Goal: Task Accomplishment & Management: Use online tool/utility

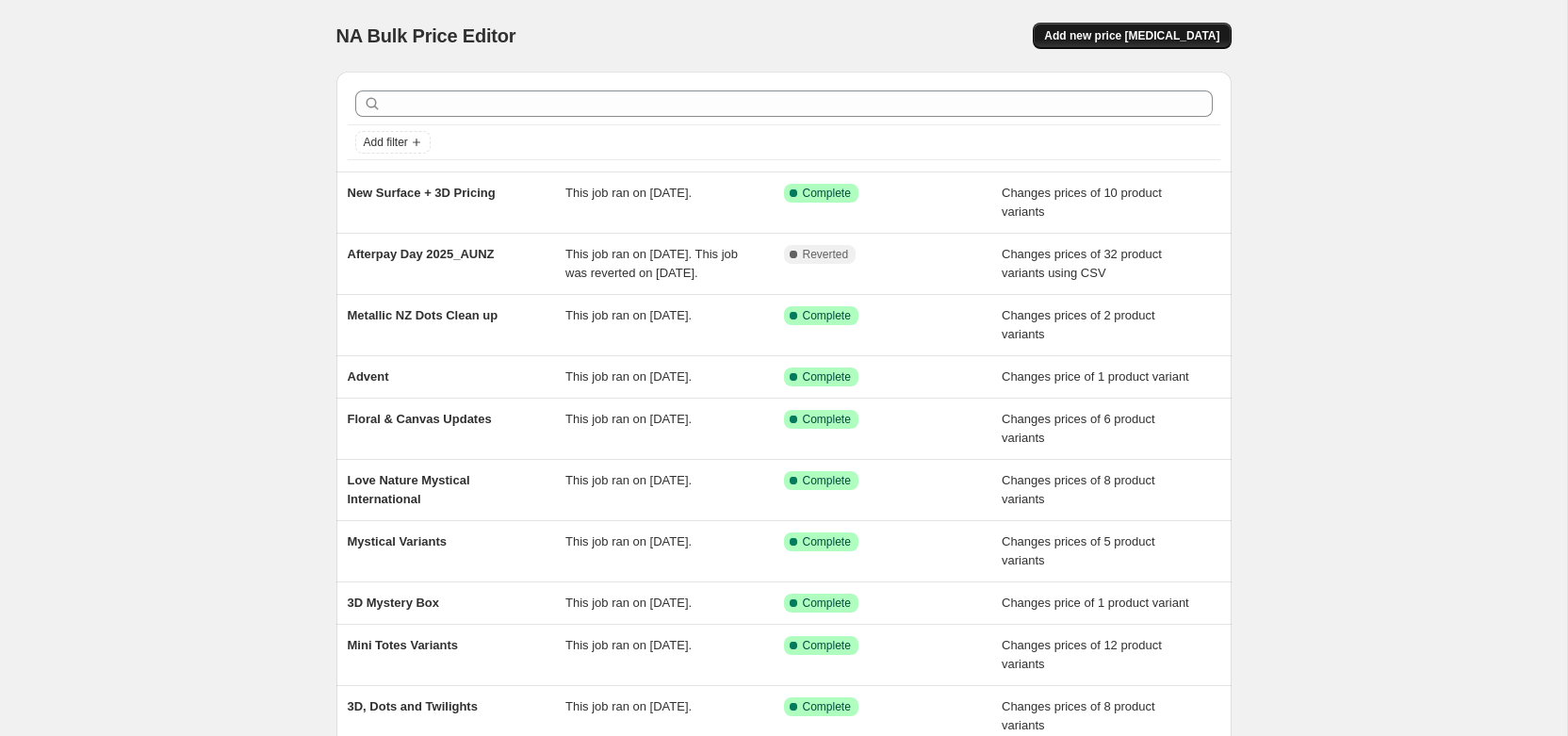
click at [1155, 43] on button "Add new price [MEDICAL_DATA]" at bounding box center [1132, 35] width 198 height 27
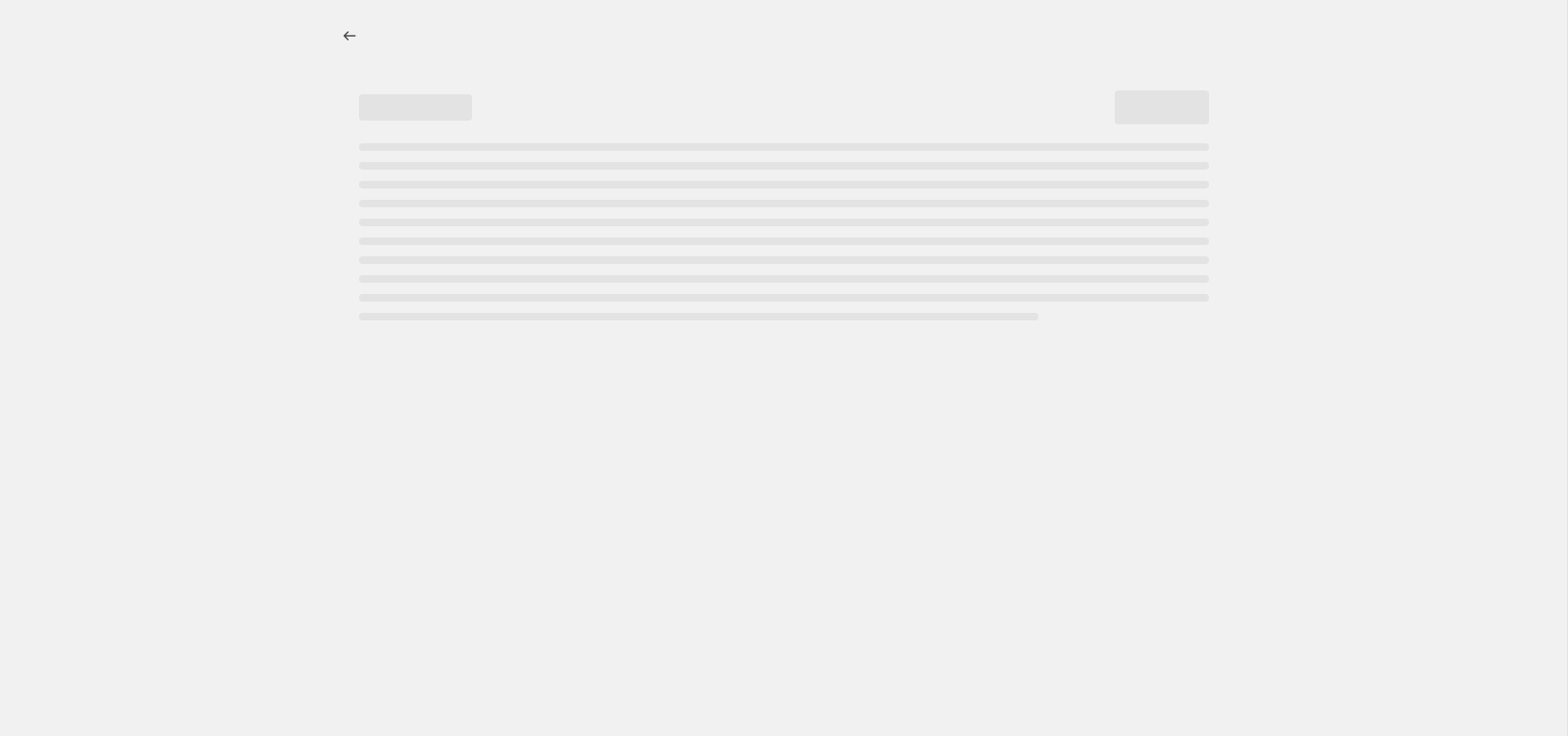
select select "percentage"
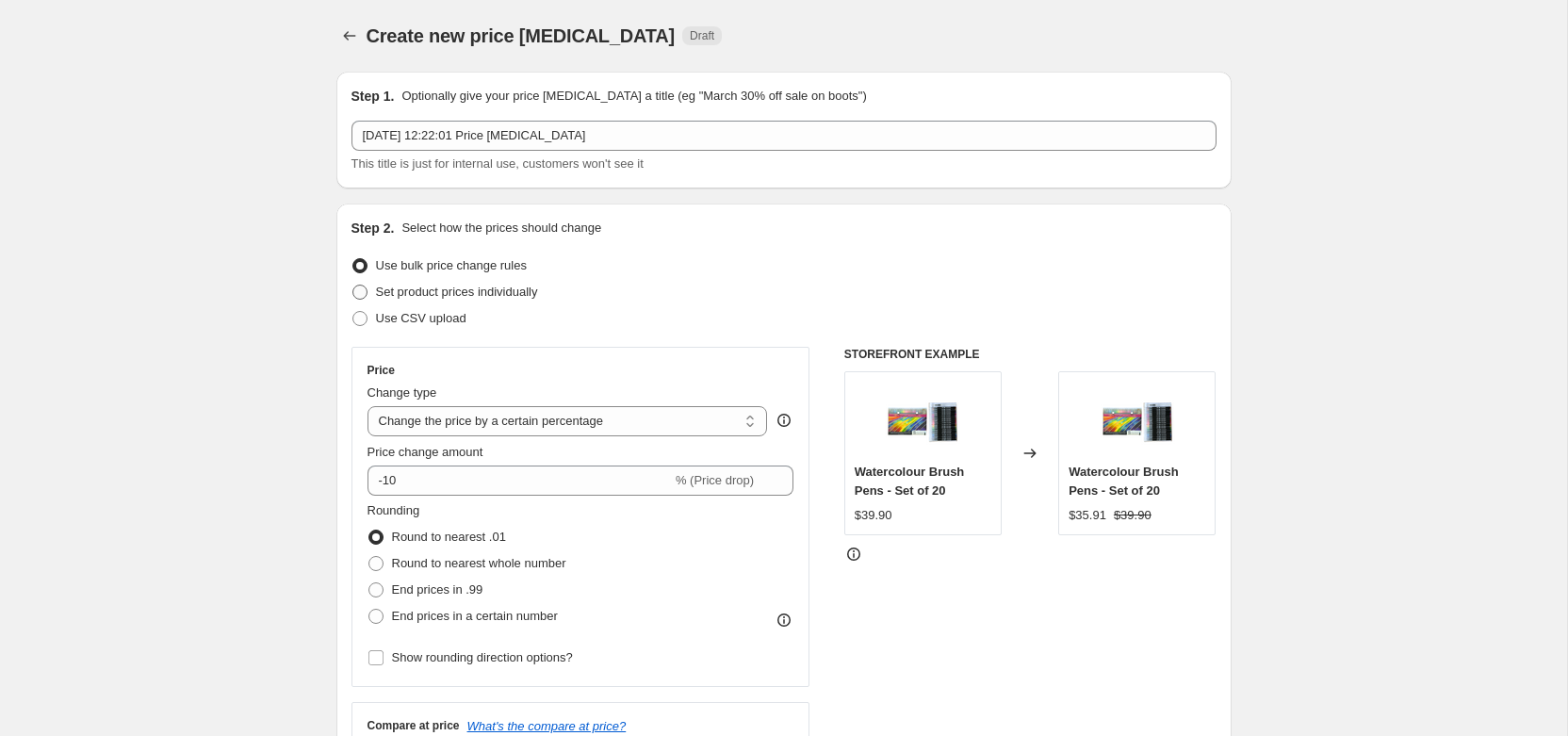
click at [426, 302] on label "Set product prices individually" at bounding box center [444, 292] width 186 height 27
click at [354, 286] on input "Set product prices individually" at bounding box center [353, 285] width 1 height 1
radio input "true"
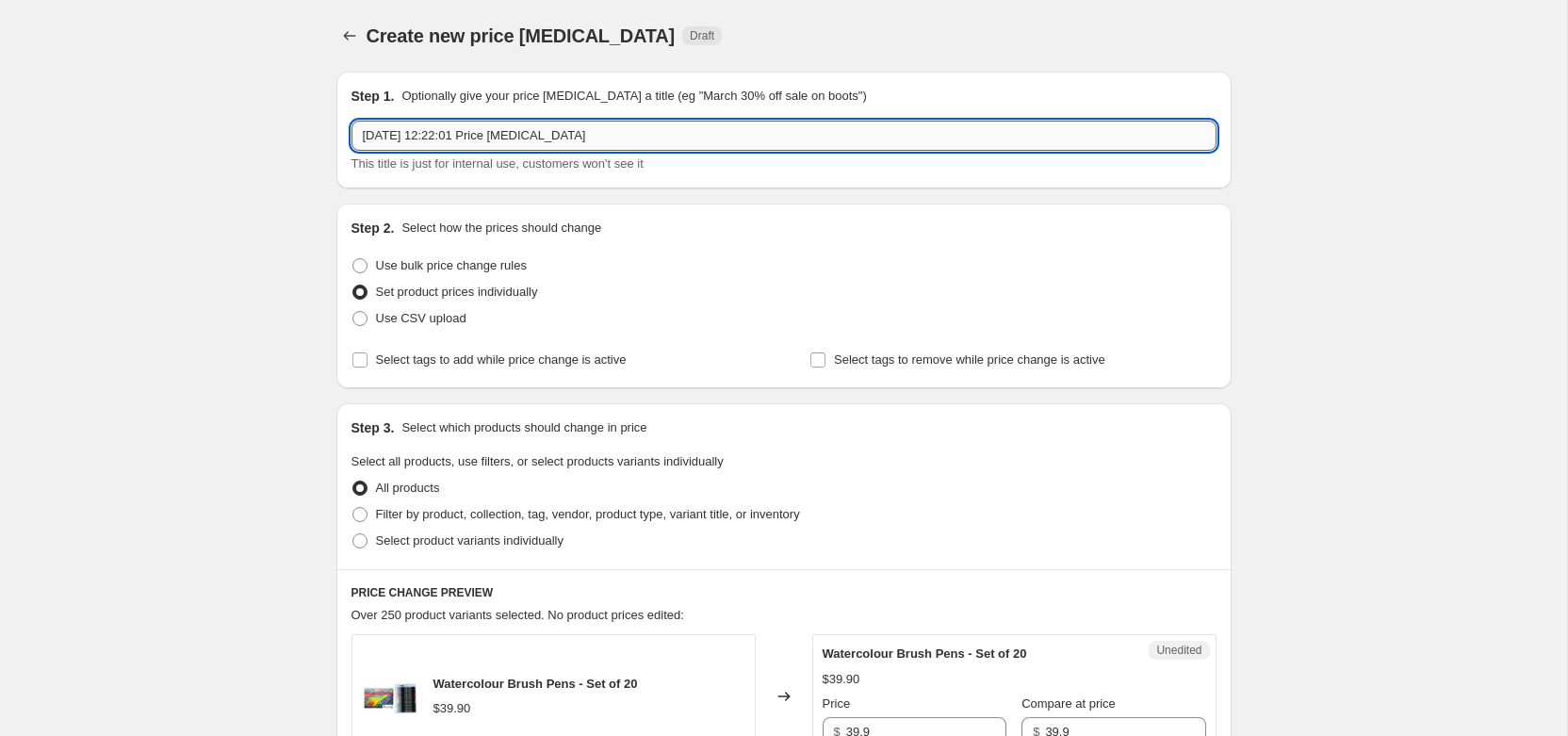
click at [479, 146] on input "[DATE] 12:22:01 Price [MEDICAL_DATA]" at bounding box center [784, 135] width 866 height 31
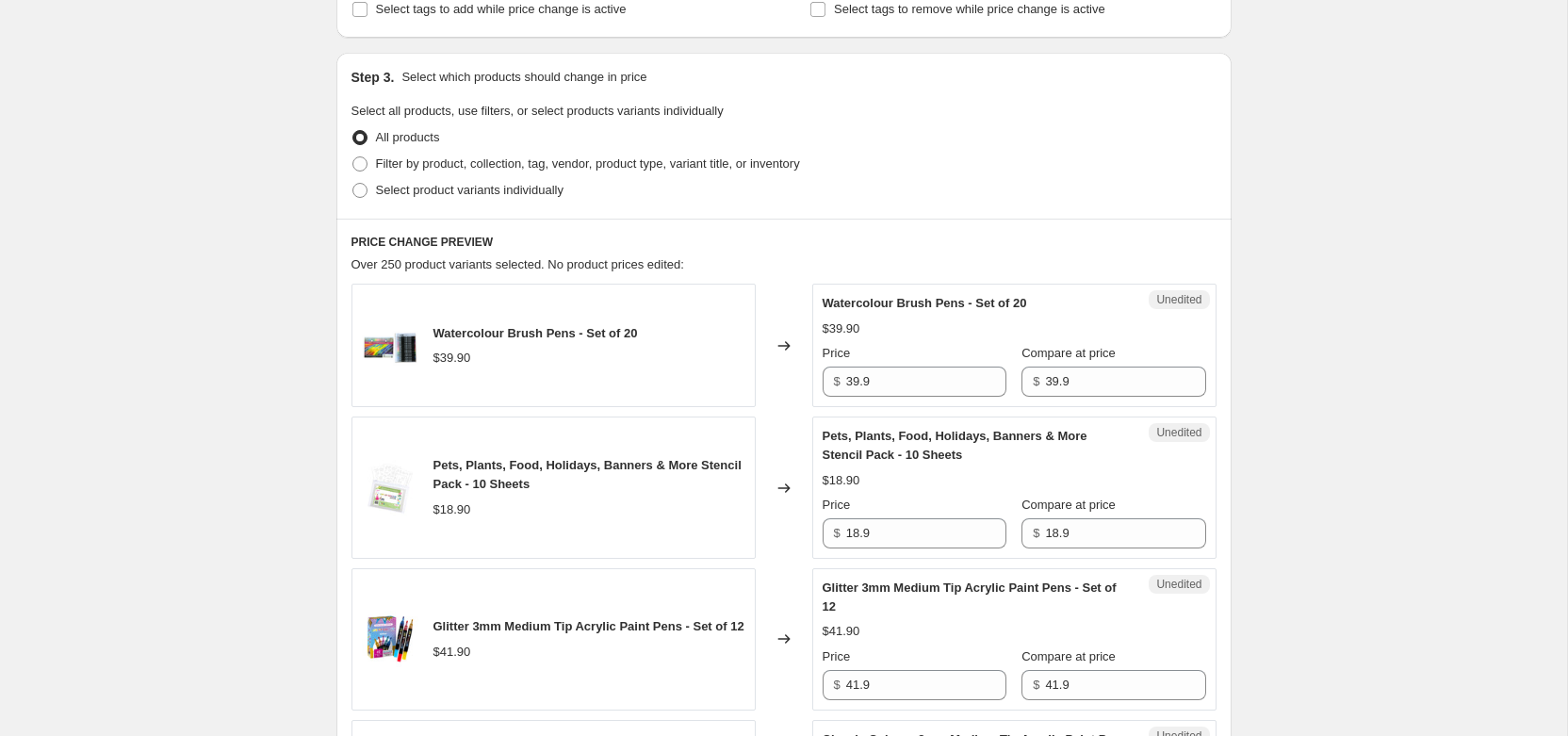
scroll to position [377, 0]
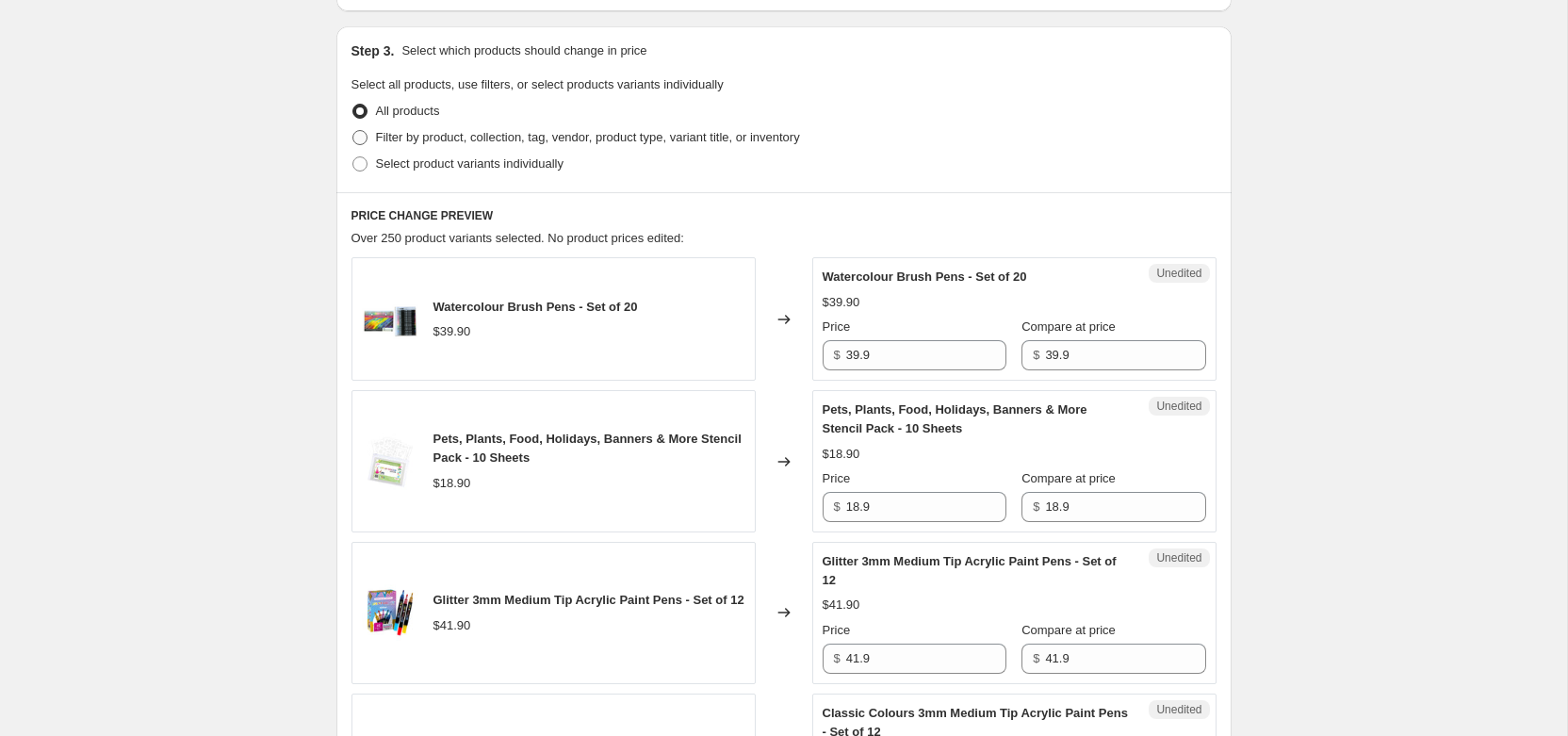
type input "Fathers Day and Tray Clean Up"
click at [436, 136] on span "Filter by product, collection, tag, vendor, product type, variant title, or inv…" at bounding box center [588, 137] width 425 height 14
click at [354, 131] on input "Filter by product, collection, tag, vendor, product type, variant title, or inv…" at bounding box center [353, 130] width 1 height 1
radio input "true"
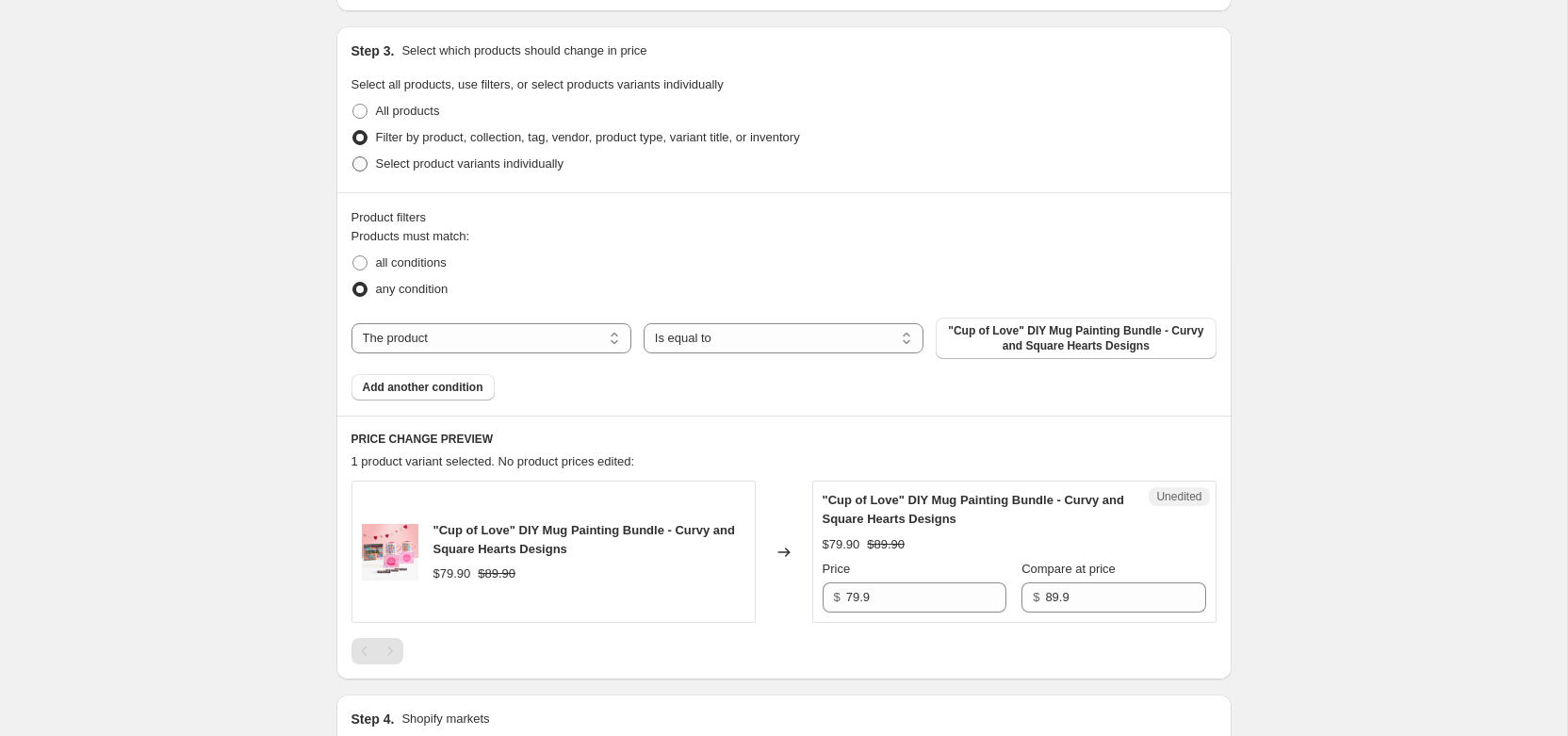
click at [427, 162] on span "Select product variants individually" at bounding box center [470, 164] width 187 height 14
click at [354, 158] on input "Select product variants individually" at bounding box center [353, 157] width 1 height 1
radio input "true"
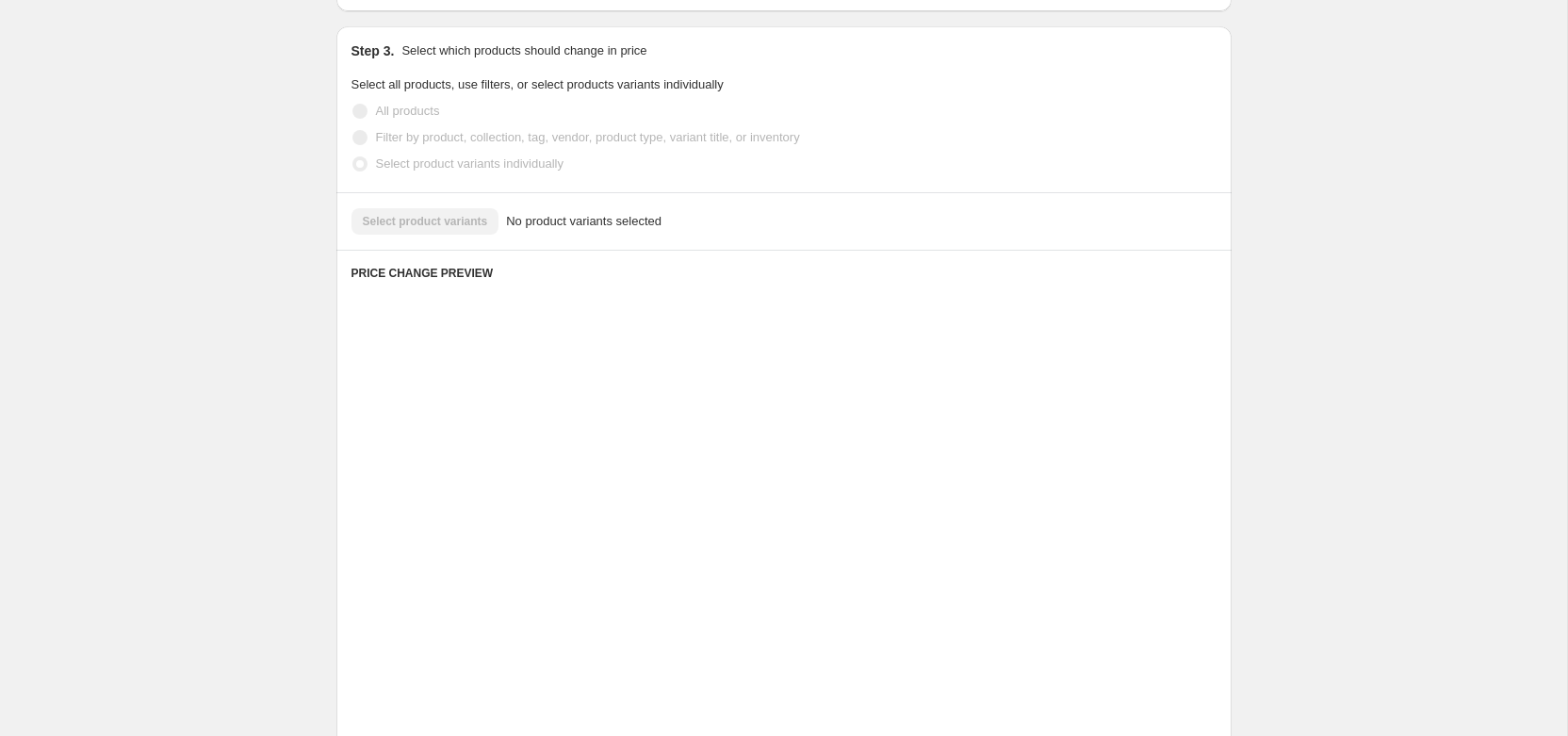
scroll to position [360, 0]
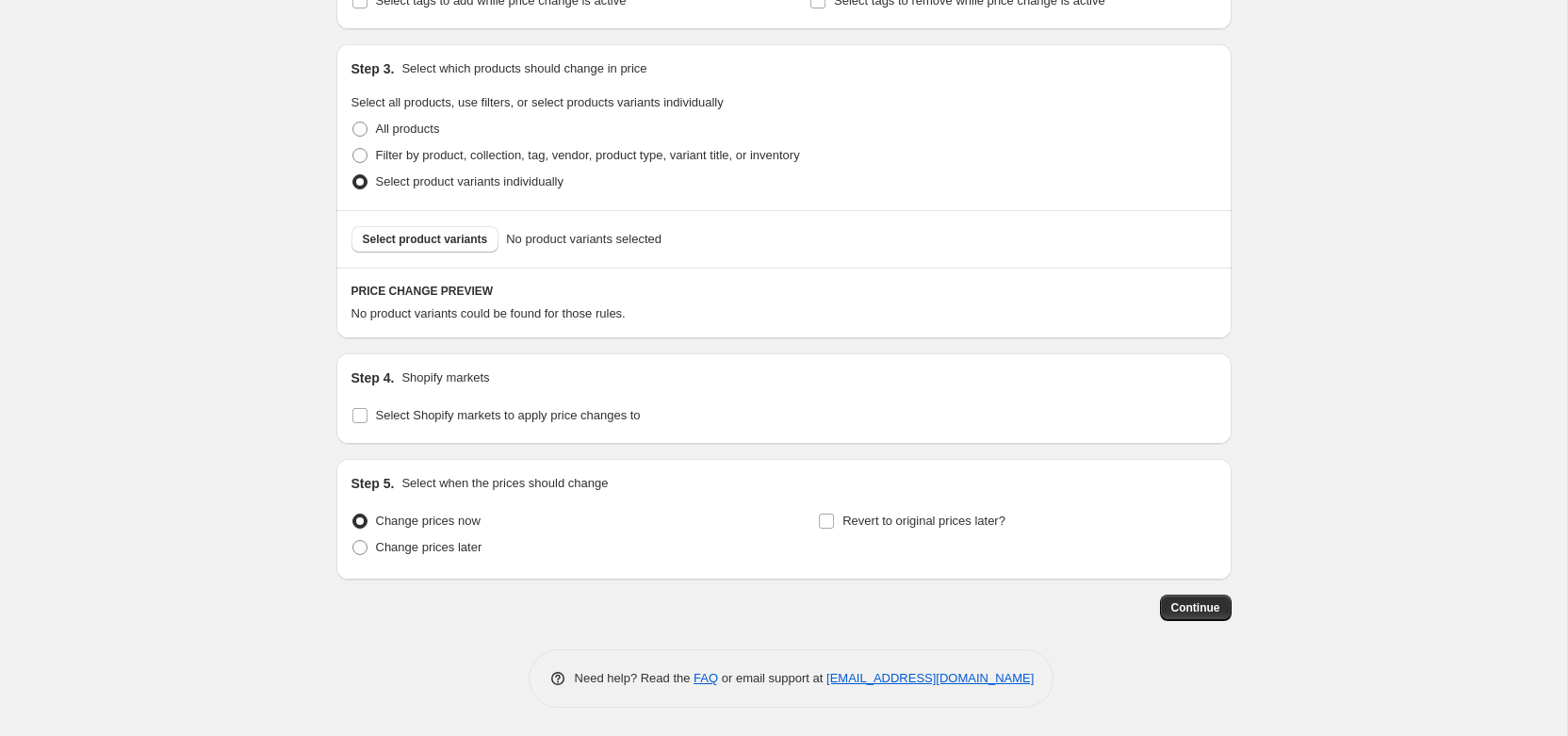
click at [423, 254] on div "Select product variants No product variants selected" at bounding box center [784, 238] width 895 height 57
click at [423, 252] on button "Select product variants" at bounding box center [425, 239] width 148 height 27
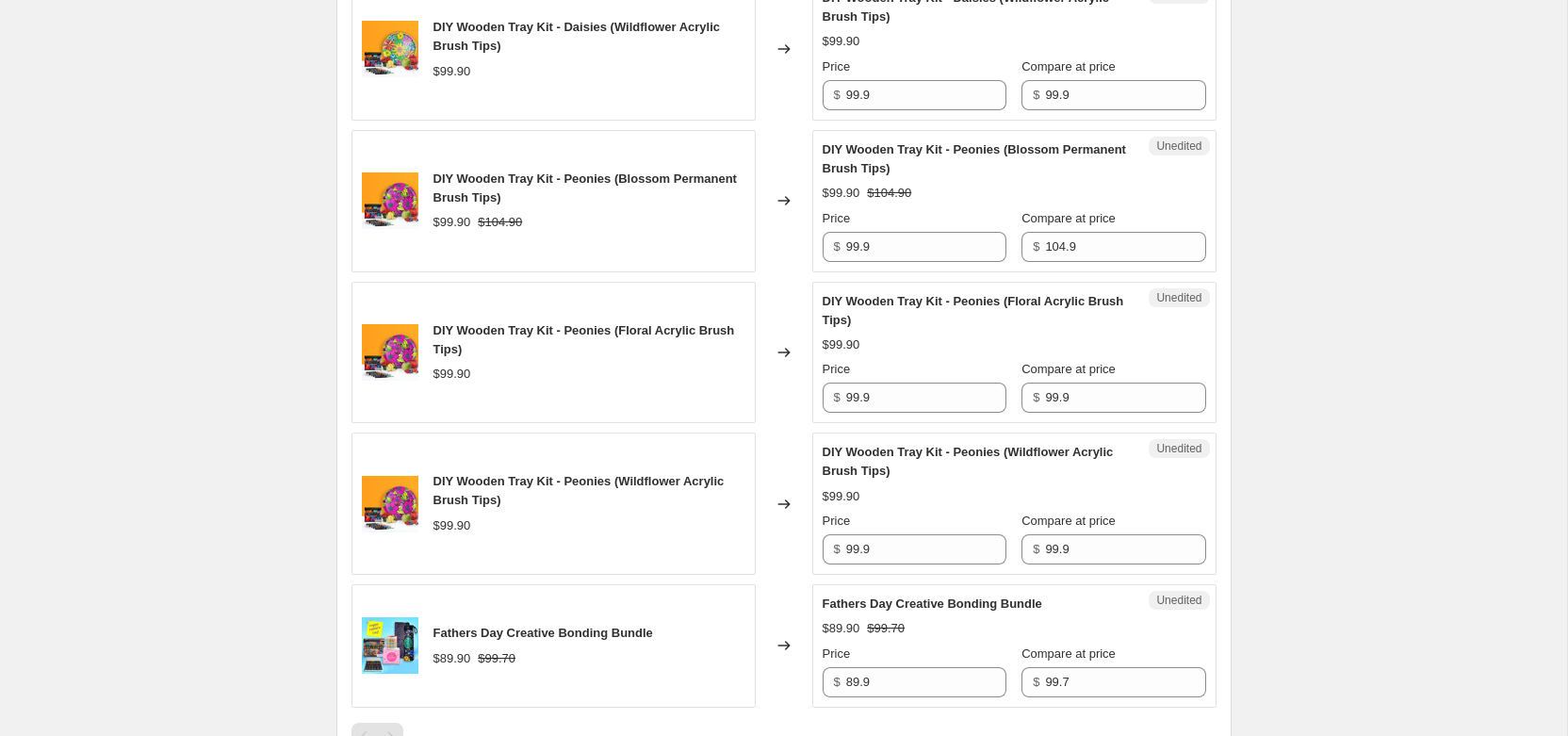
scroll to position [1443, 0]
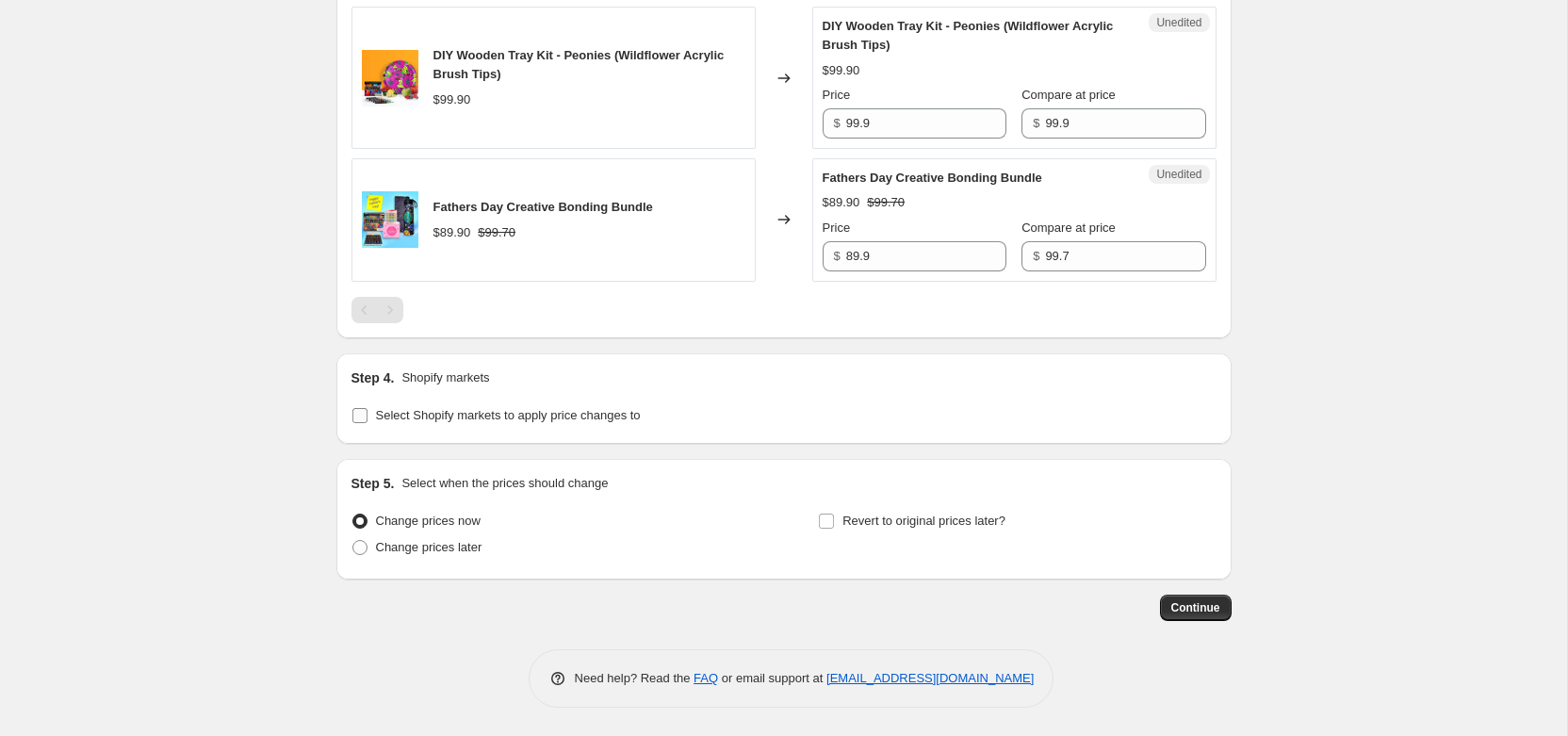
click at [535, 420] on span "Select Shopify markets to apply price changes to" at bounding box center [508, 415] width 265 height 14
click at [367, 420] on input "Select Shopify markets to apply price changes to" at bounding box center [359, 415] width 15 height 15
checkbox input "true"
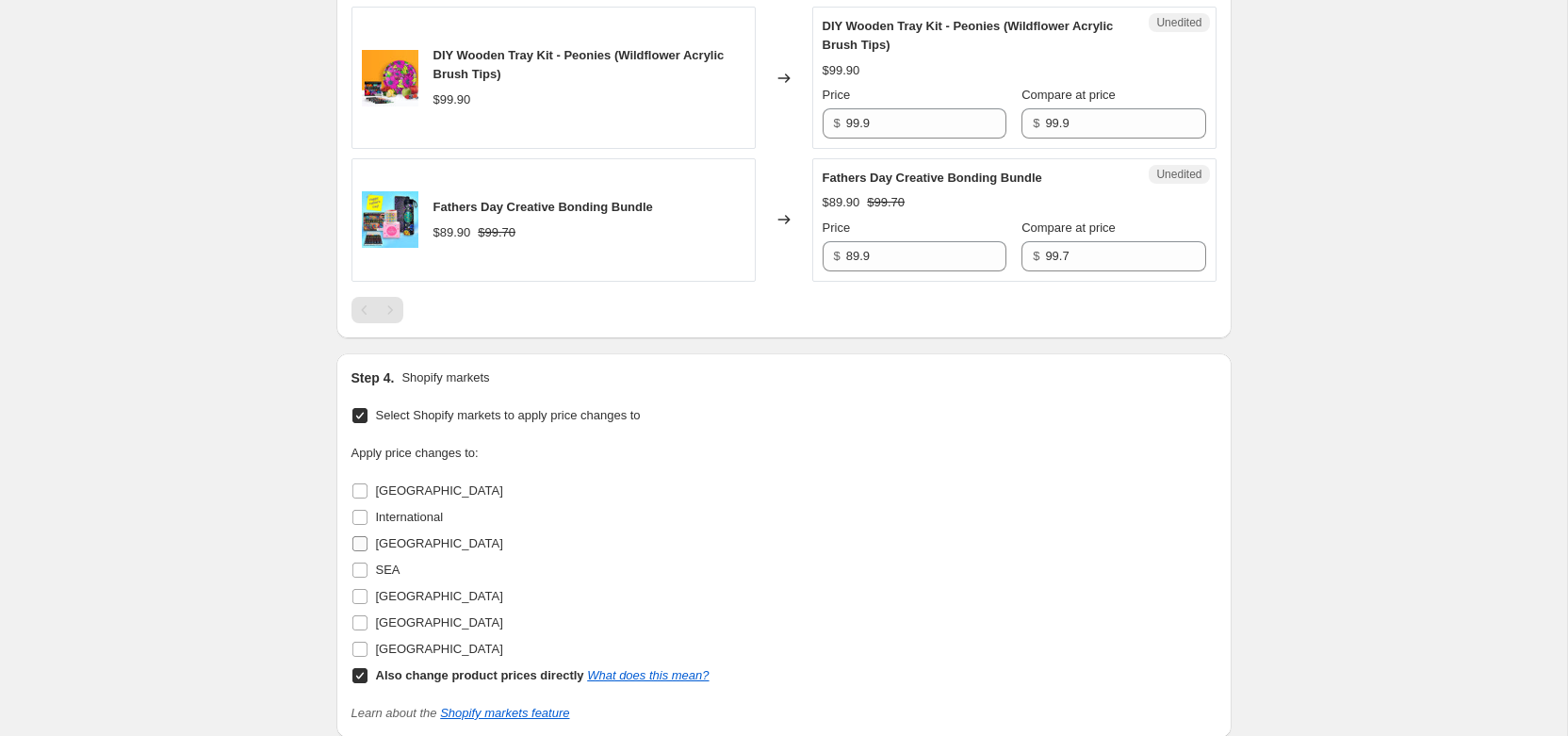
click at [417, 544] on span "[GEOGRAPHIC_DATA]" at bounding box center [439, 544] width 127 height 14
click at [367, 544] on input "[GEOGRAPHIC_DATA]" at bounding box center [359, 544] width 15 height 15
checkbox input "true"
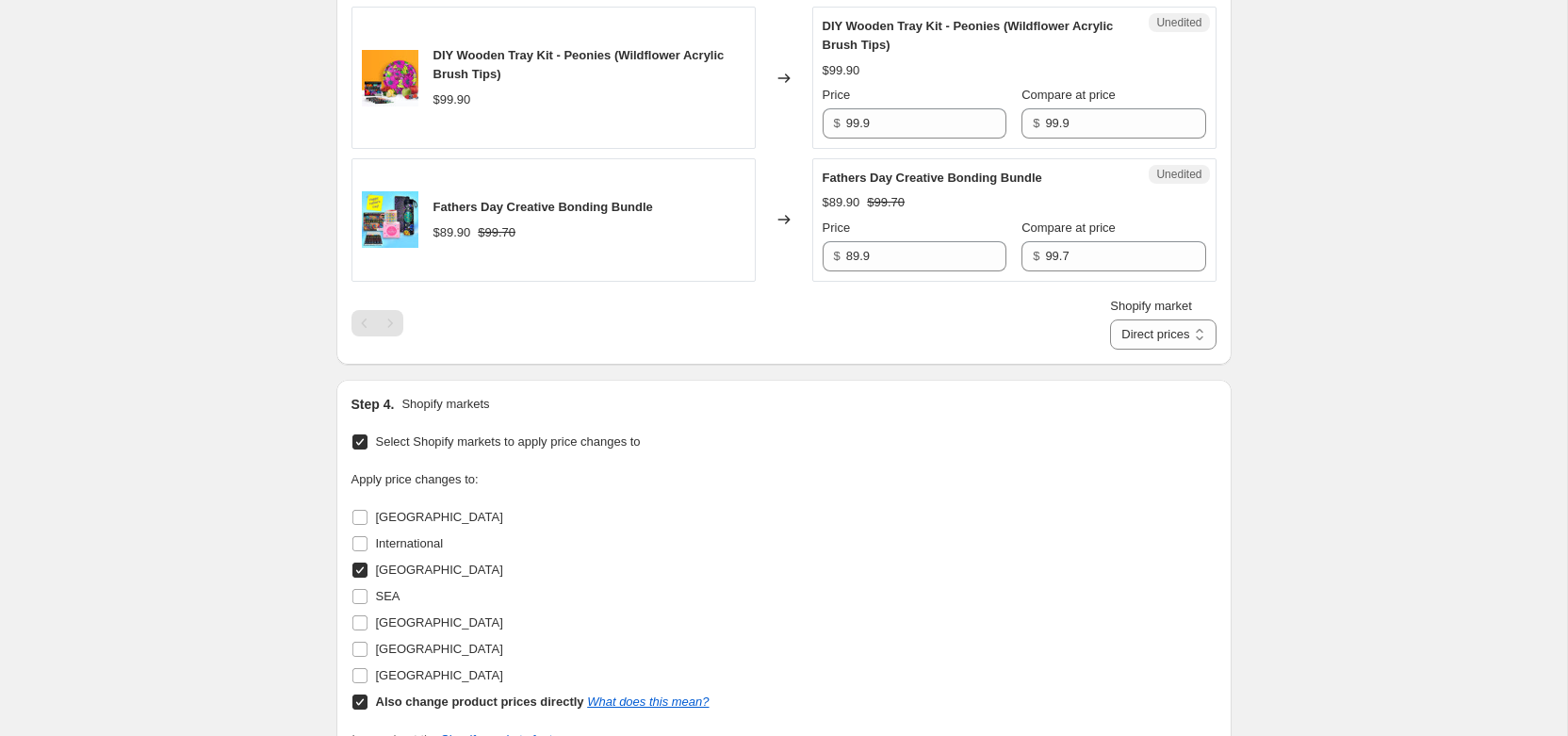
click at [401, 703] on b "Also change product prices directly" at bounding box center [480, 702] width 208 height 14
click at [367, 703] on input "Also change product prices directly What does this mean?" at bounding box center [359, 702] width 15 height 15
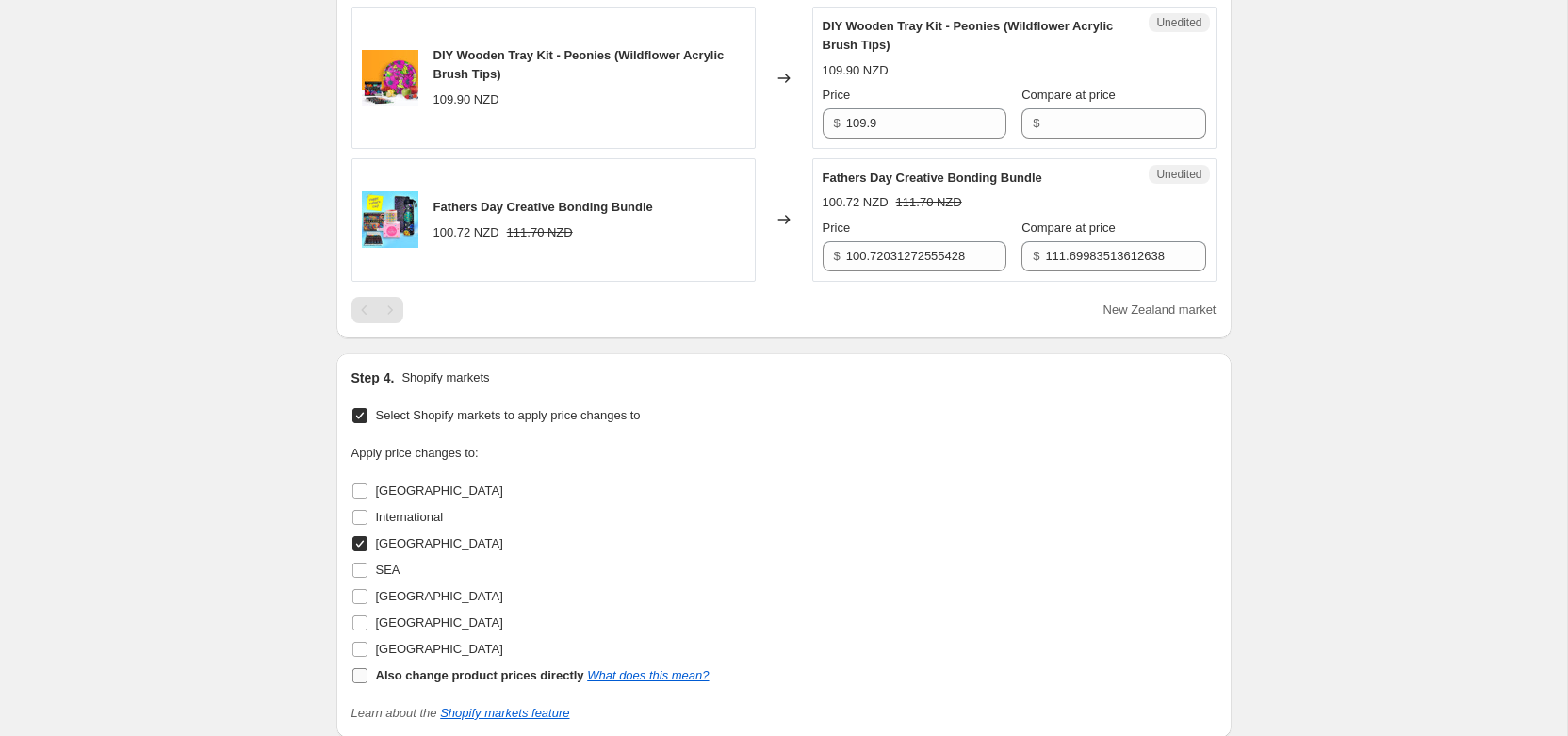
click at [408, 663] on label "Also change product prices directly What does this mean?" at bounding box center [531, 676] width 359 height 27
click at [367, 669] on input "Also change product prices directly What does this mean?" at bounding box center [359, 676] width 15 height 15
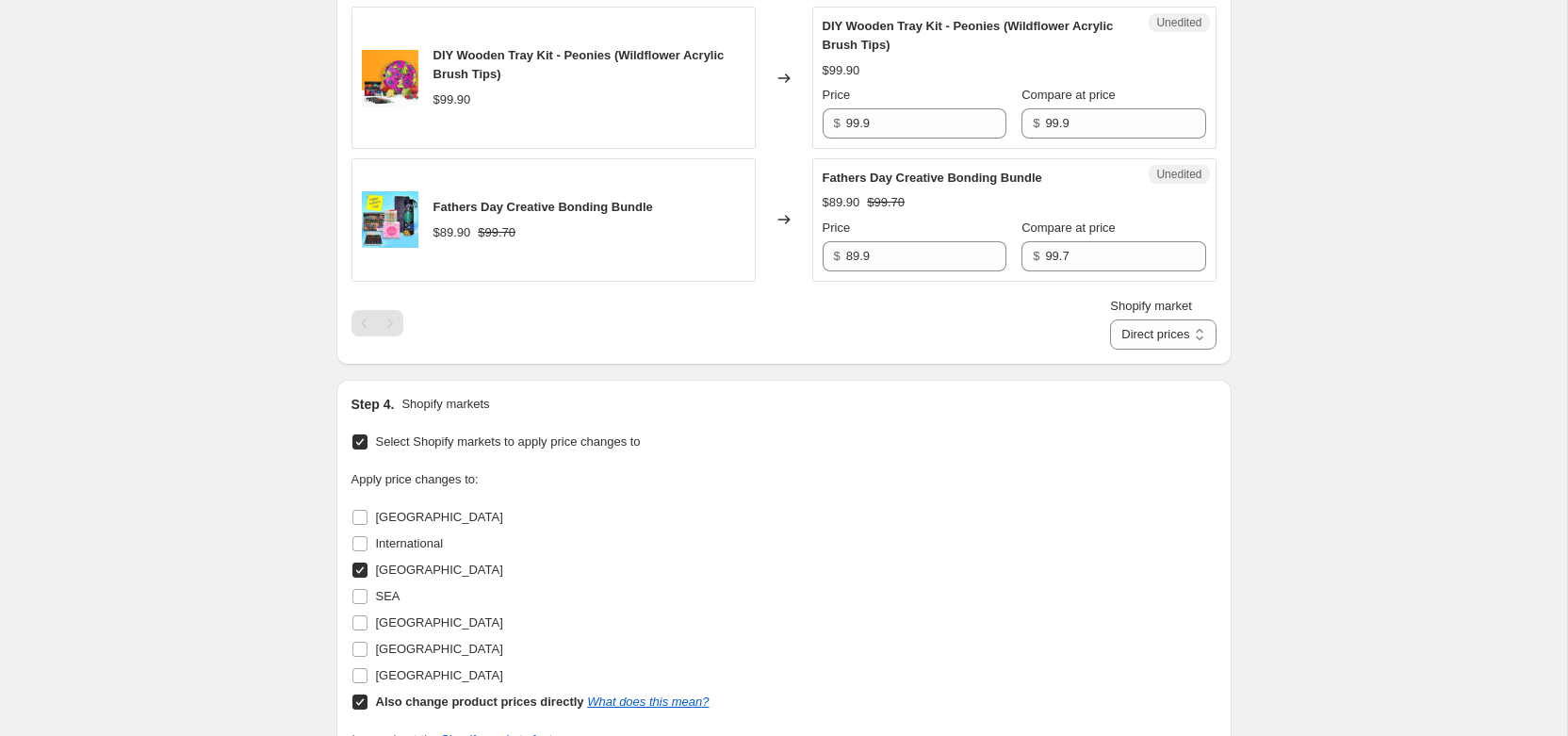
click at [408, 693] on div "Also change product prices directly What does this mean?" at bounding box center [543, 702] width 334 height 19
click at [367, 695] on input "Also change product prices directly What does this mean?" at bounding box center [359, 702] width 15 height 15
checkbox input "false"
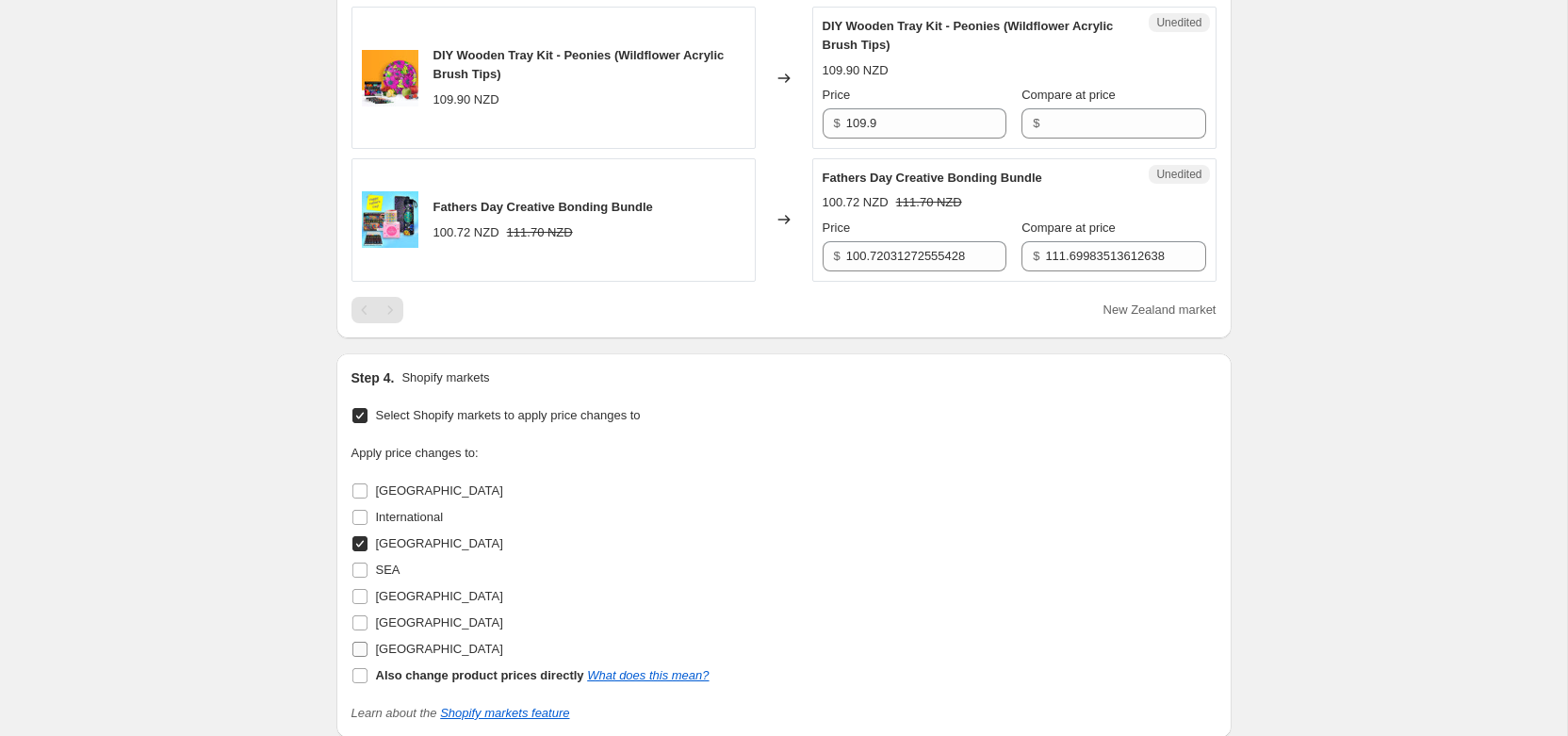
click at [414, 654] on span "United Kingdom" at bounding box center [439, 649] width 127 height 14
click at [367, 654] on input "United Kingdom" at bounding box center [359, 649] width 15 height 15
checkbox input "true"
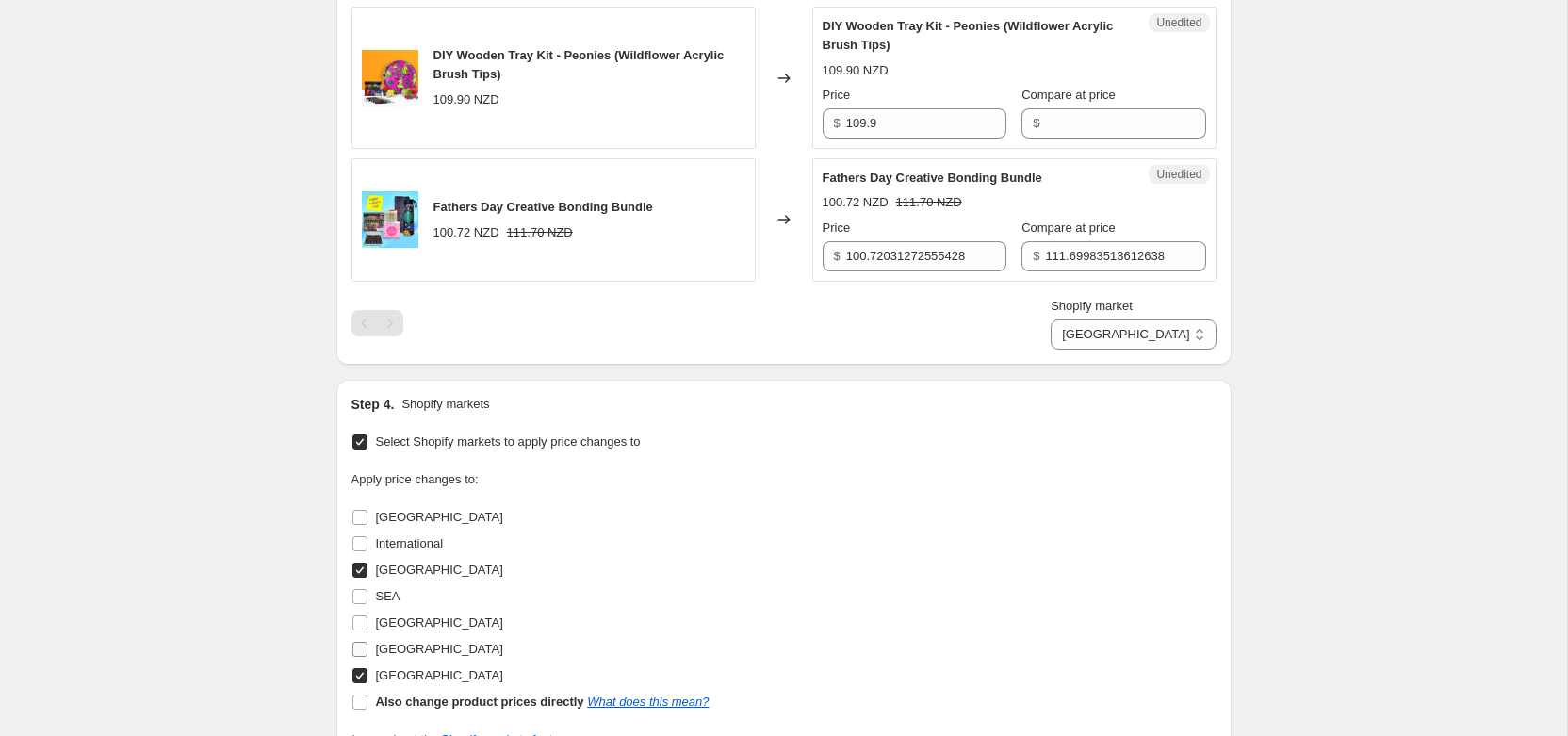
click at [383, 652] on span "USA" at bounding box center [439, 649] width 127 height 14
click at [367, 652] on input "USA" at bounding box center [359, 649] width 15 height 15
checkbox input "true"
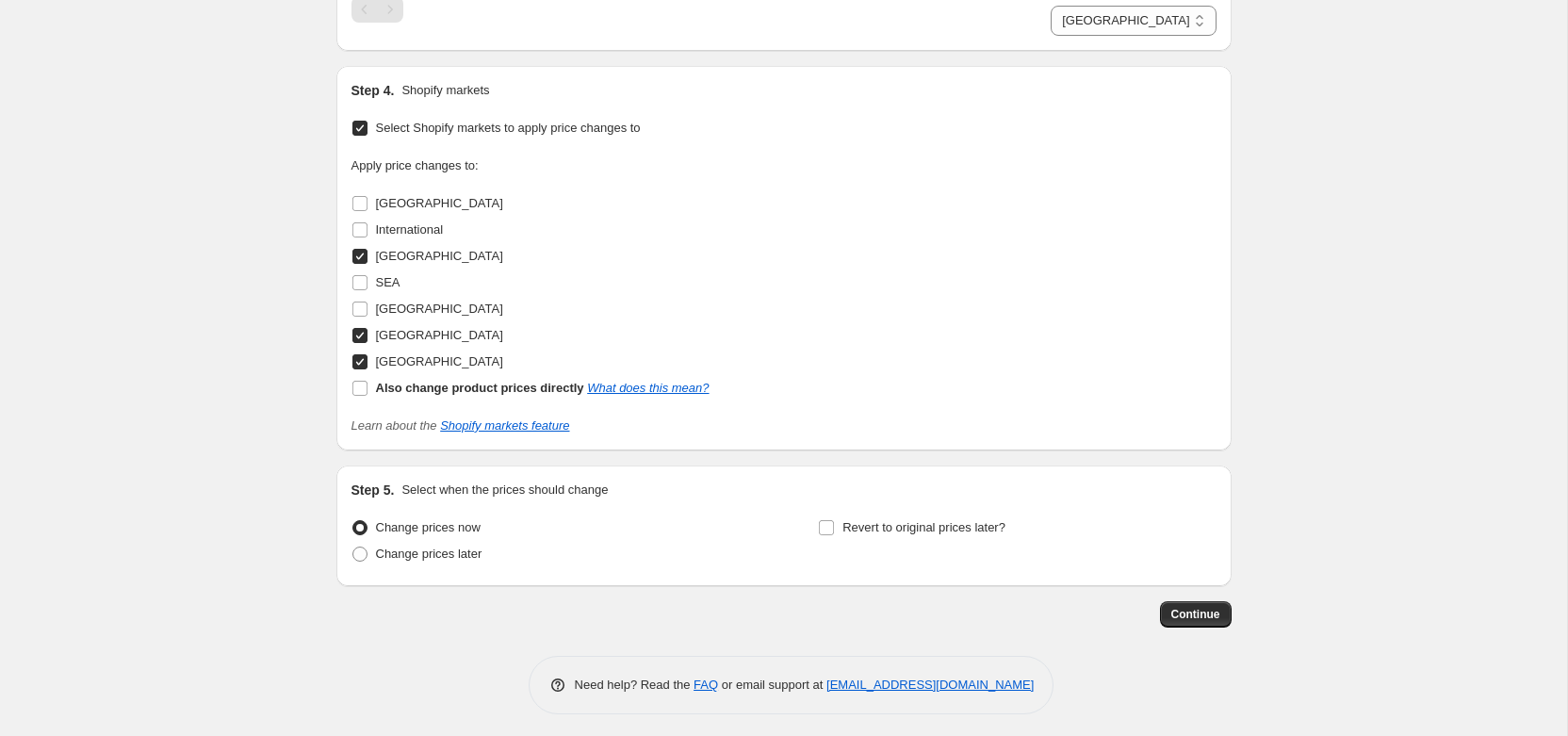
scroll to position [1765, 0]
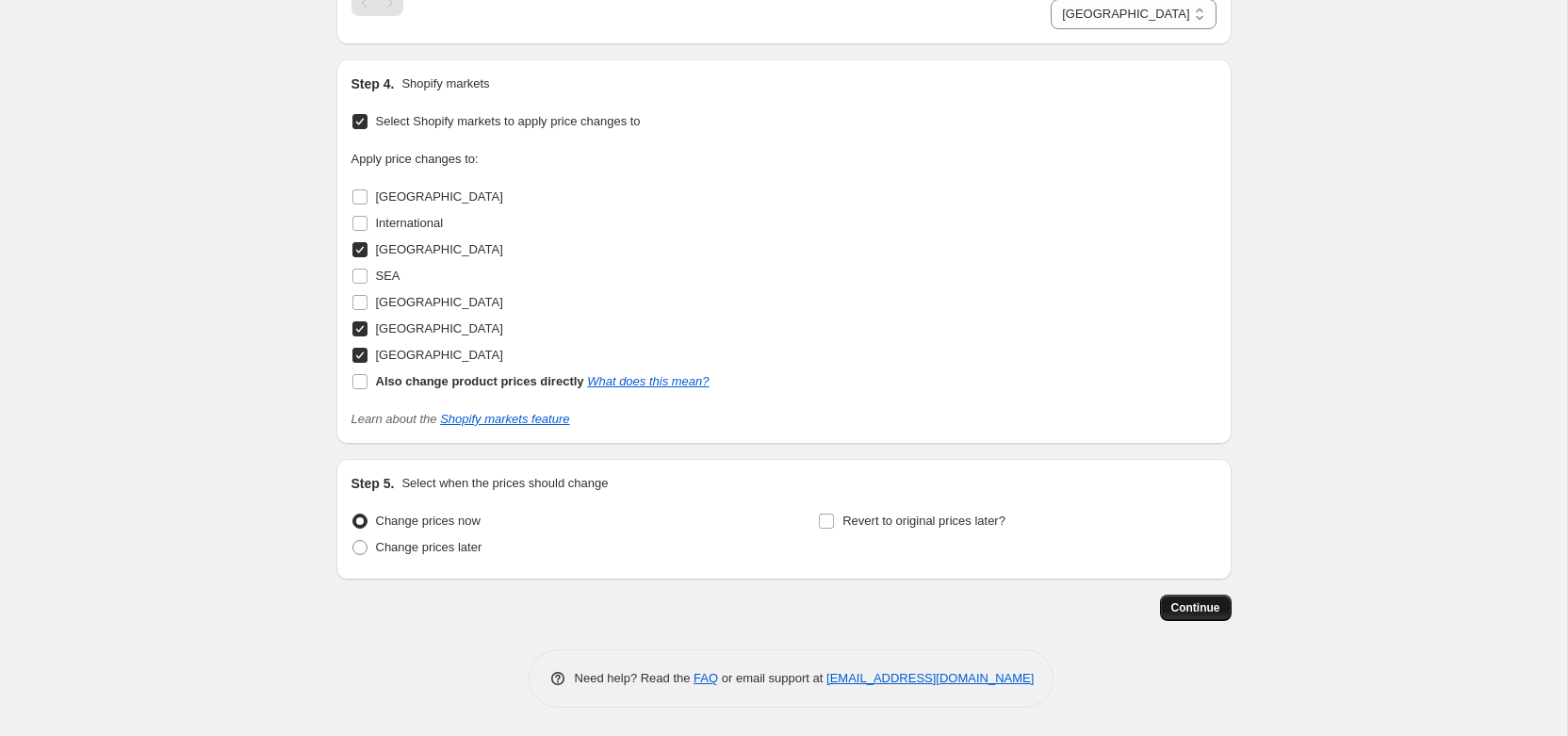
click at [1206, 611] on span "Continue" at bounding box center [1197, 608] width 49 height 15
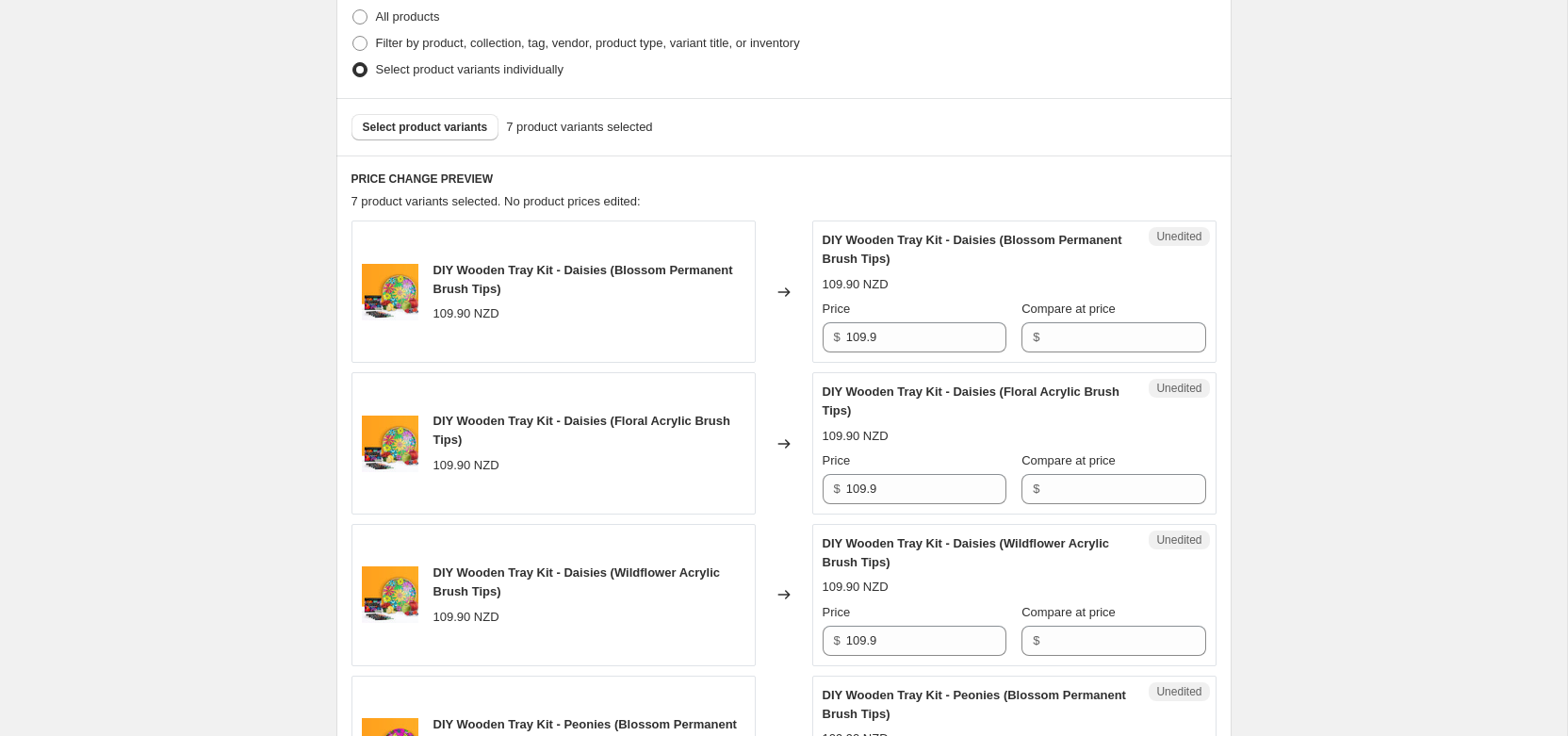
scroll to position [610, 0]
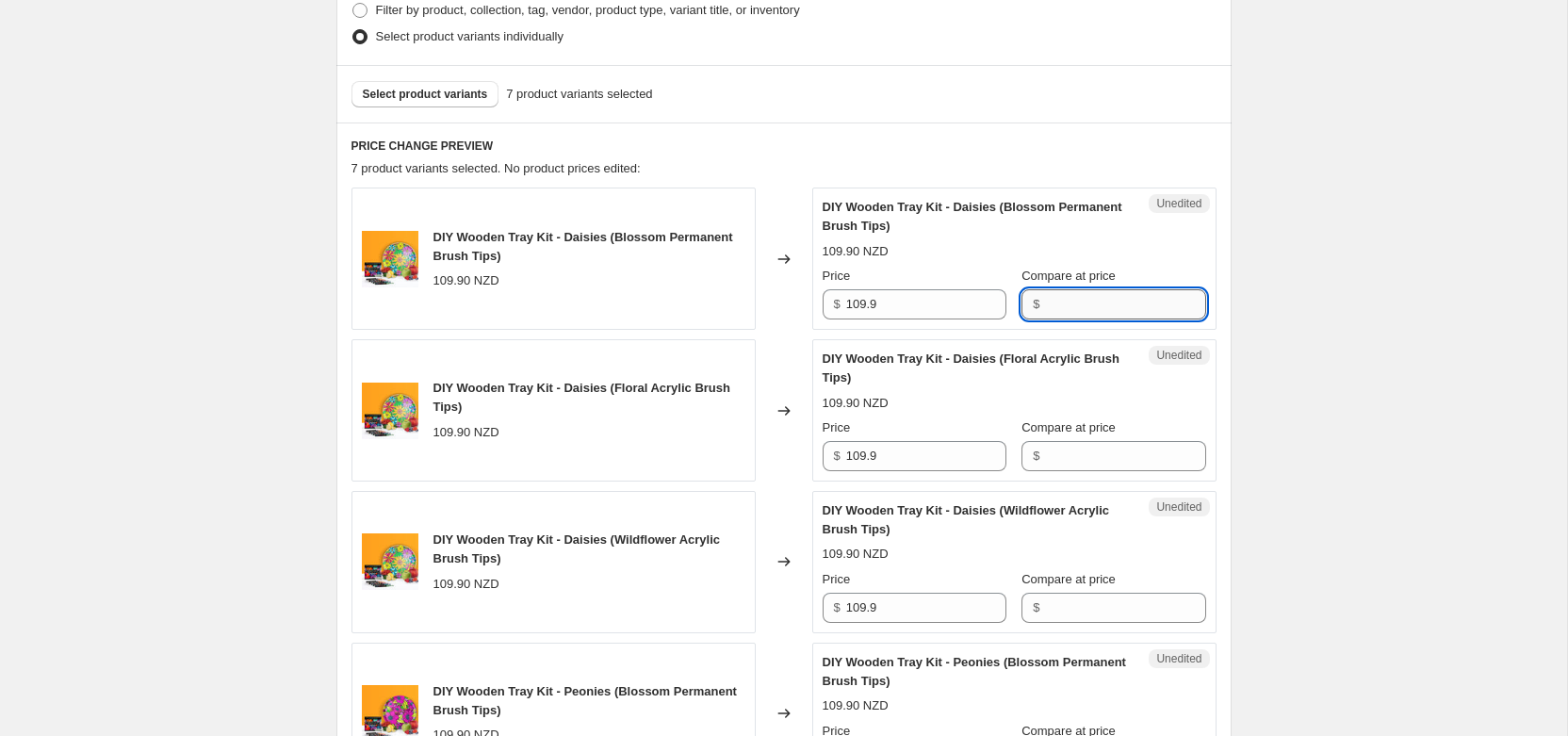
click at [1089, 318] on input "Compare at price" at bounding box center [1125, 304] width 161 height 31
type input "114.9"
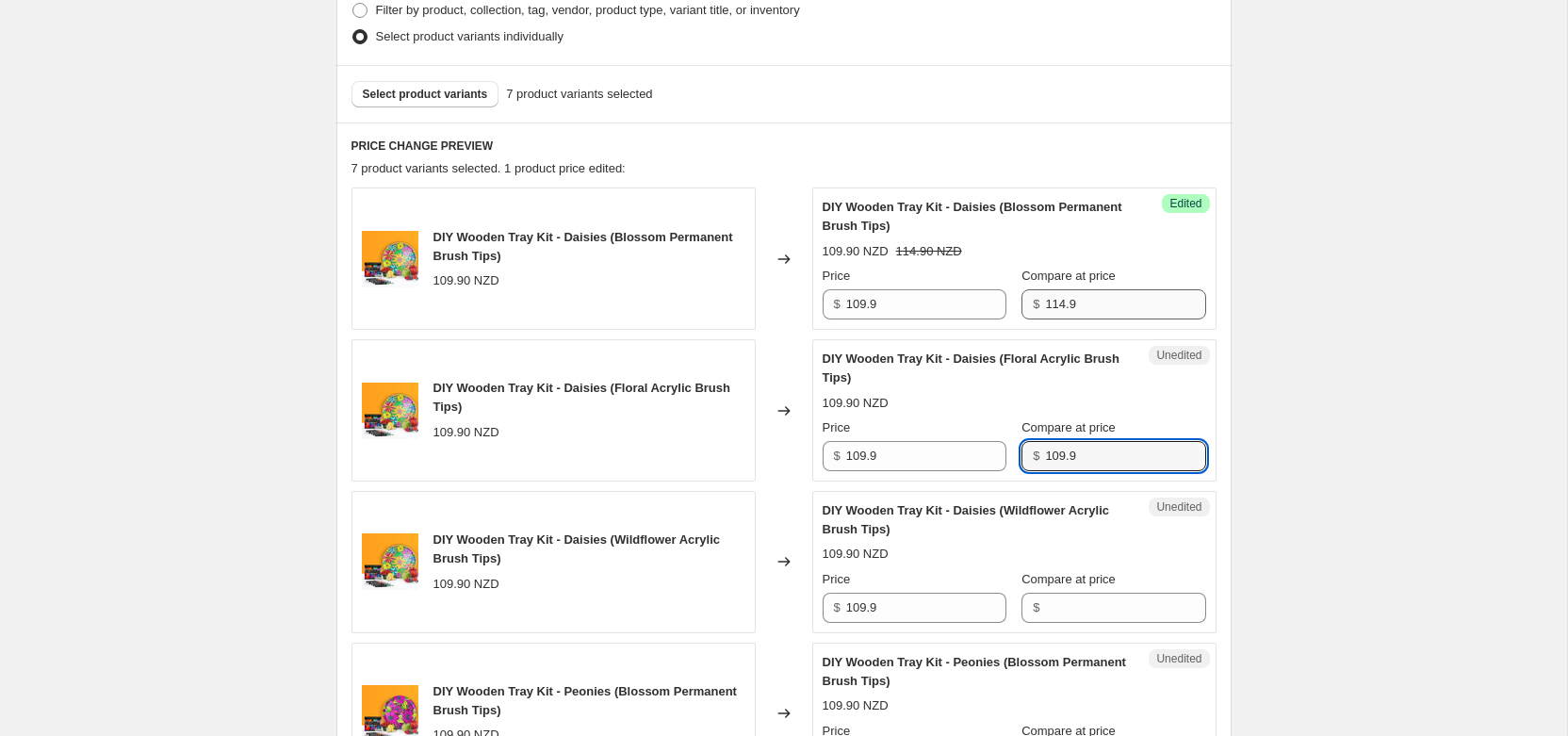
type input "109.9"
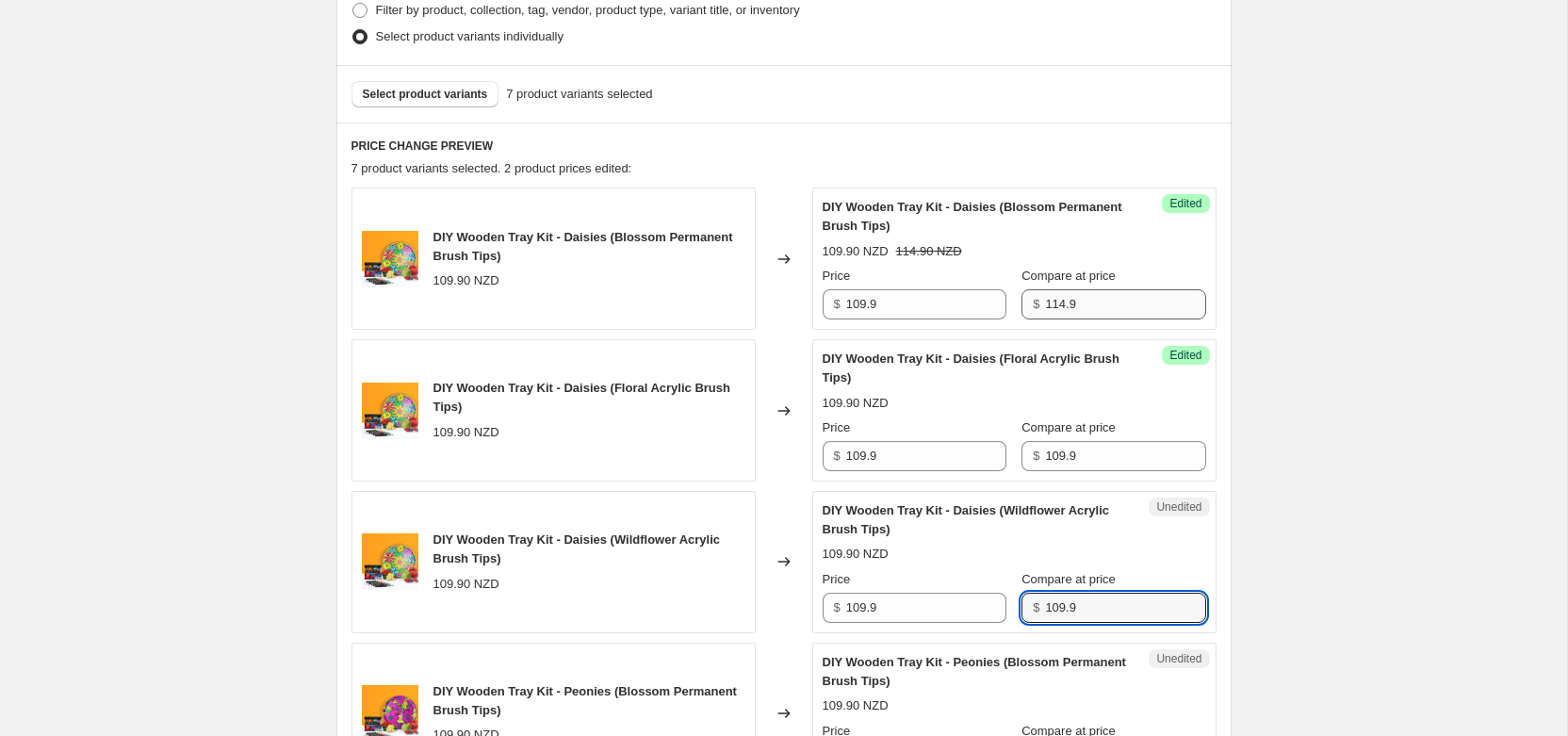
type input "109.9"
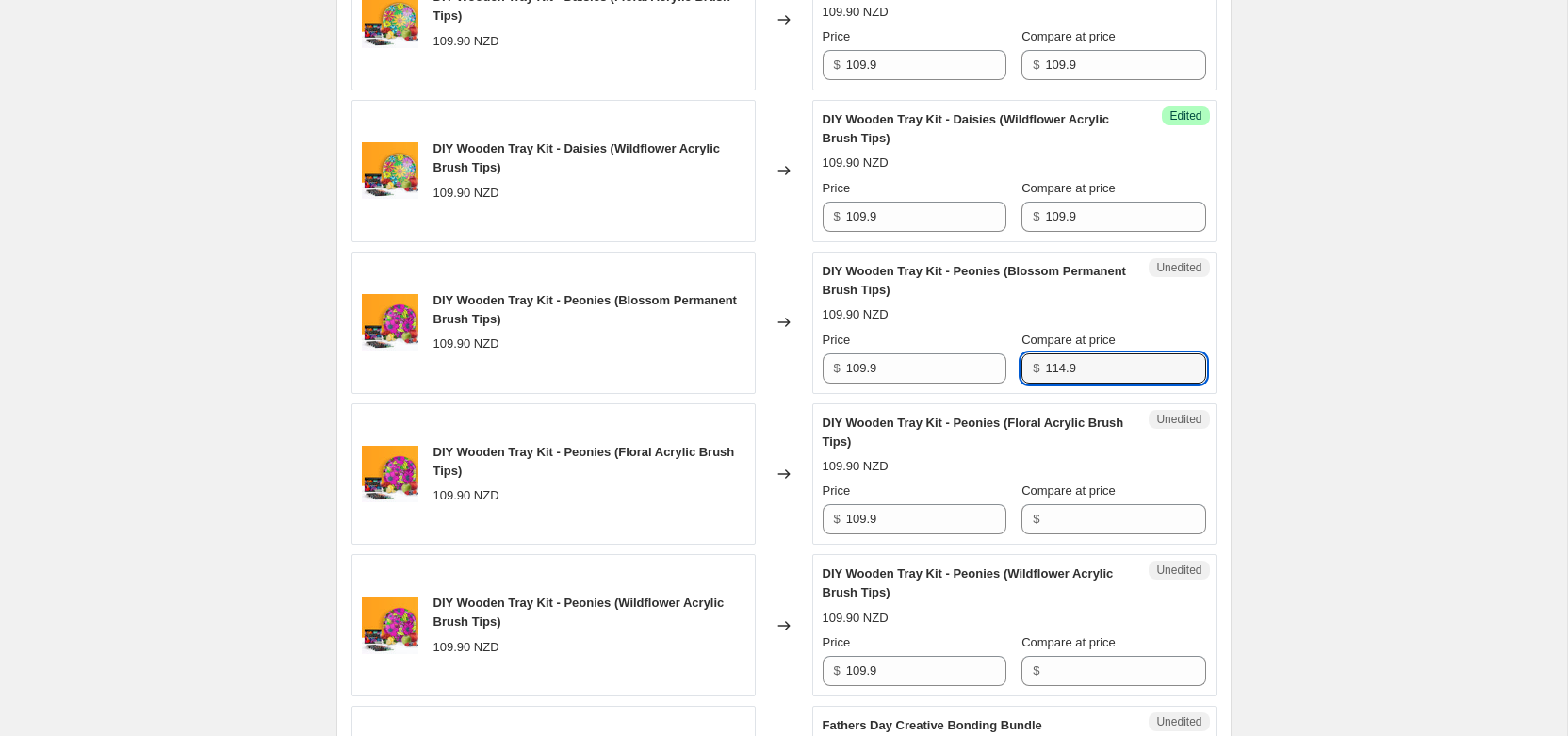
type input "114.9"
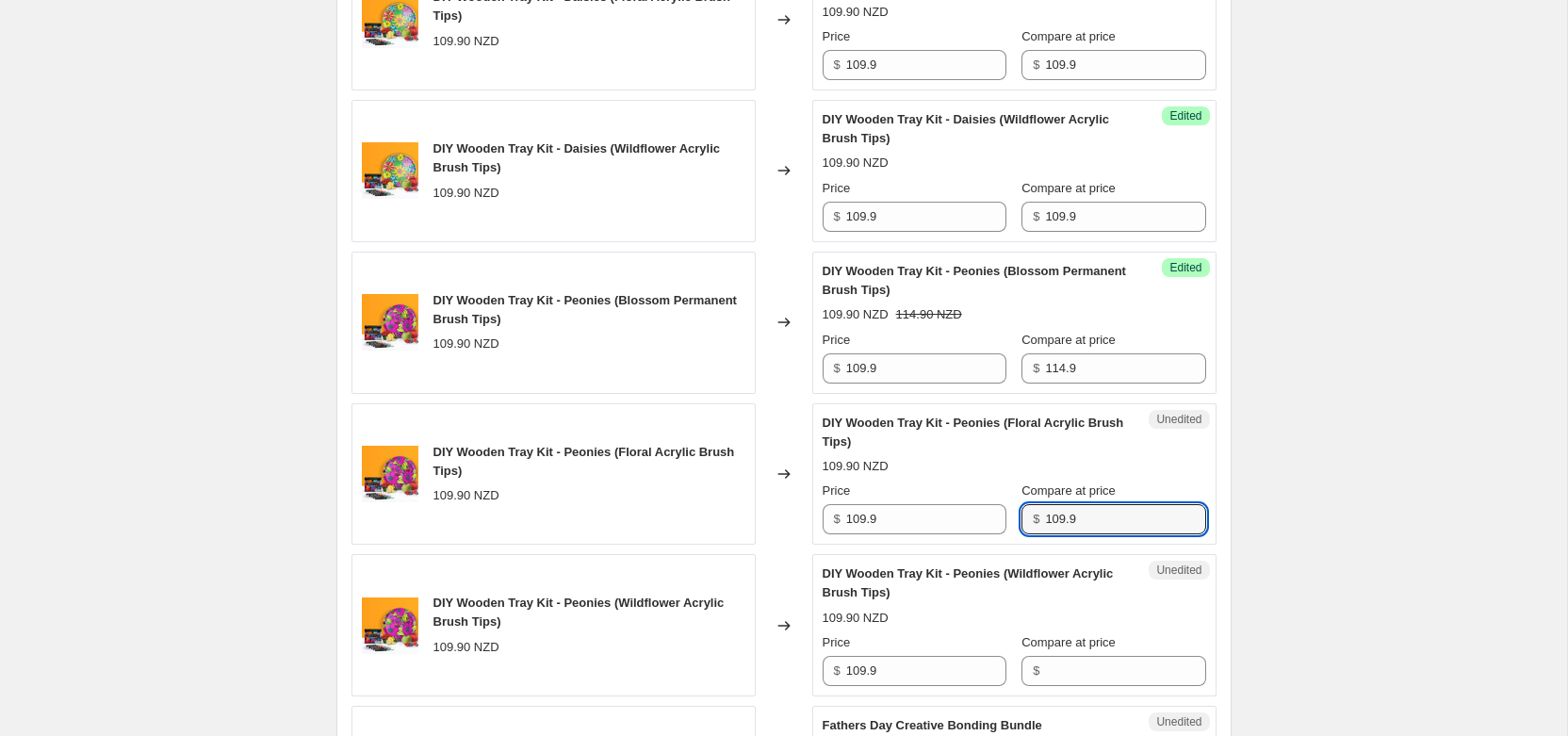
type input "109.9"
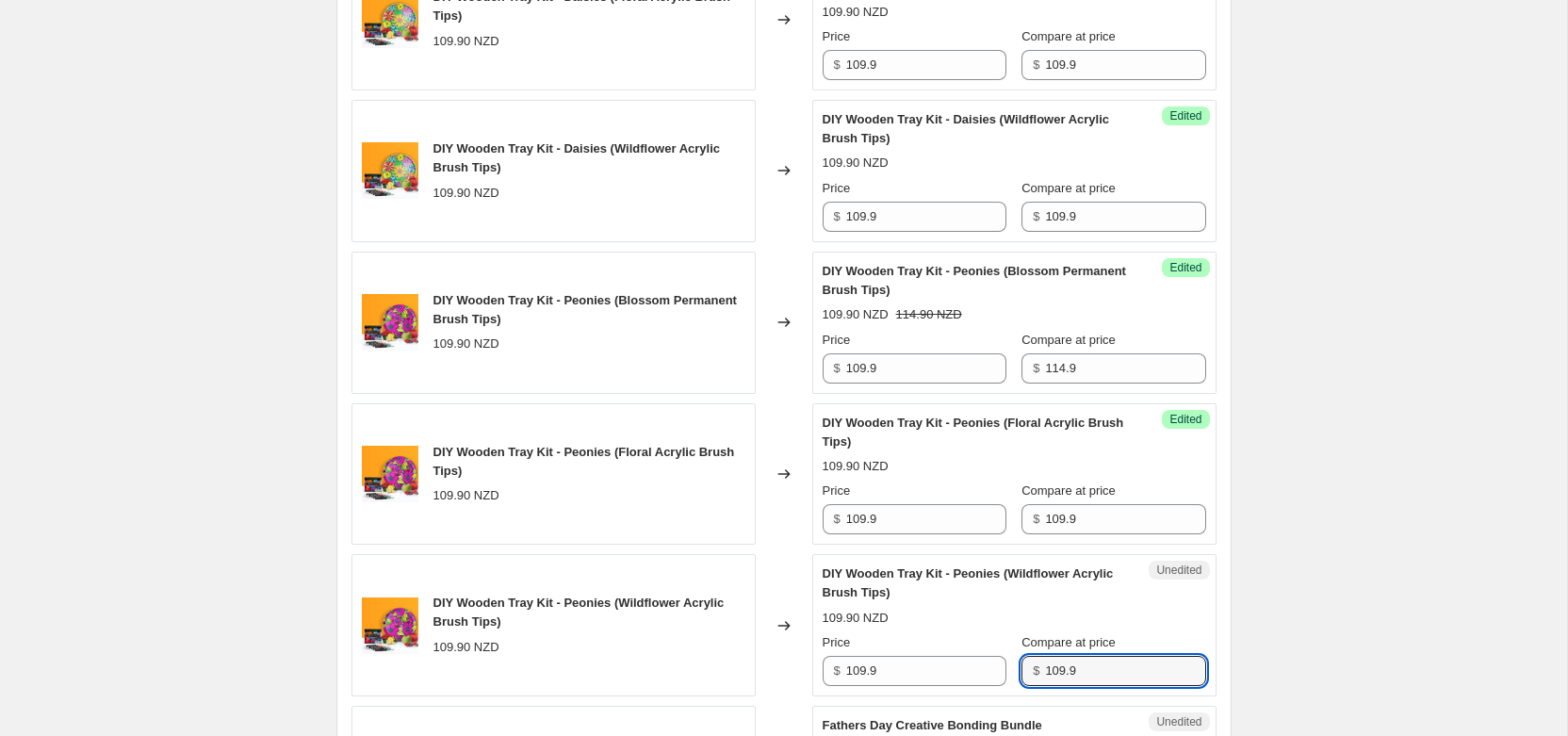
type input "109.9"
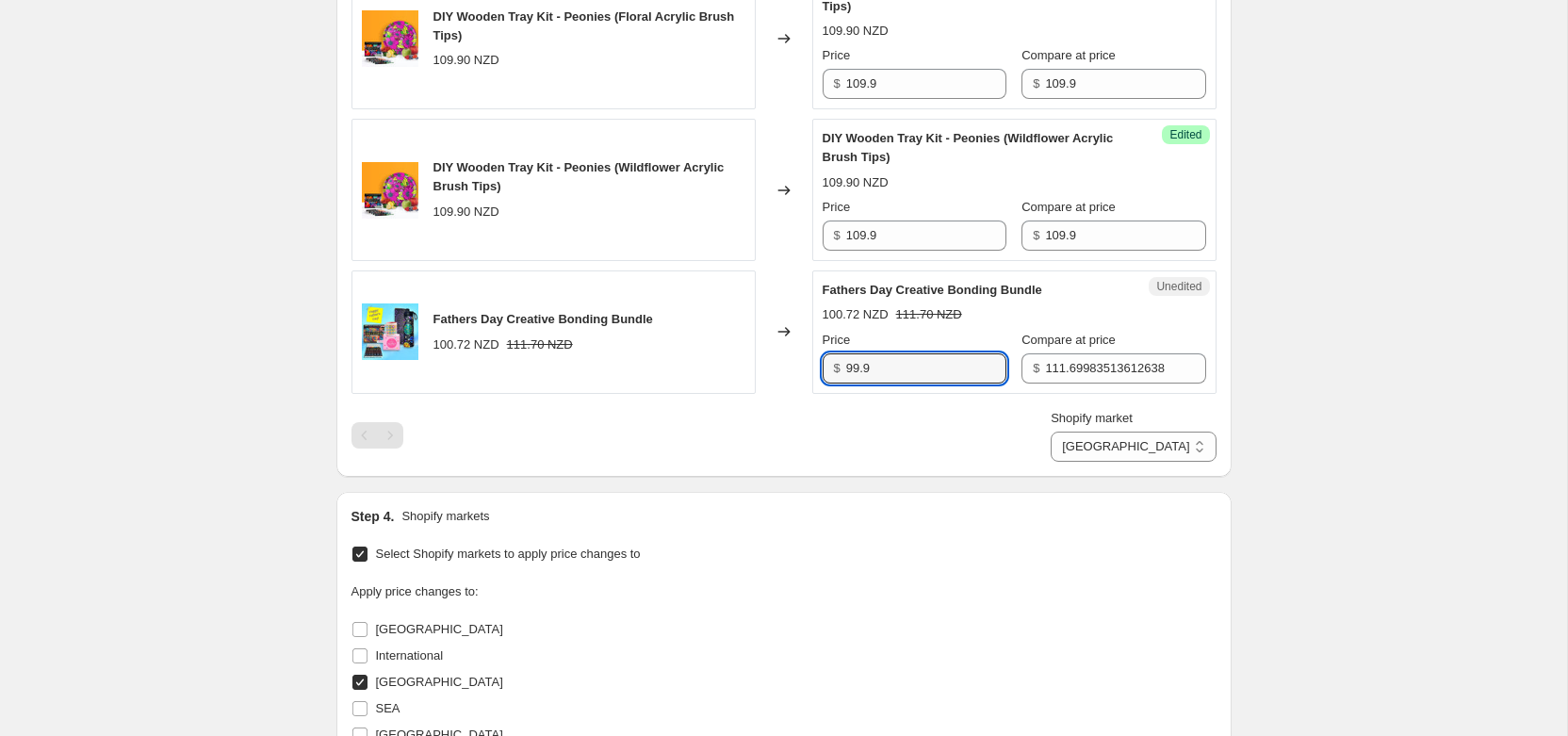
type input "99.9"
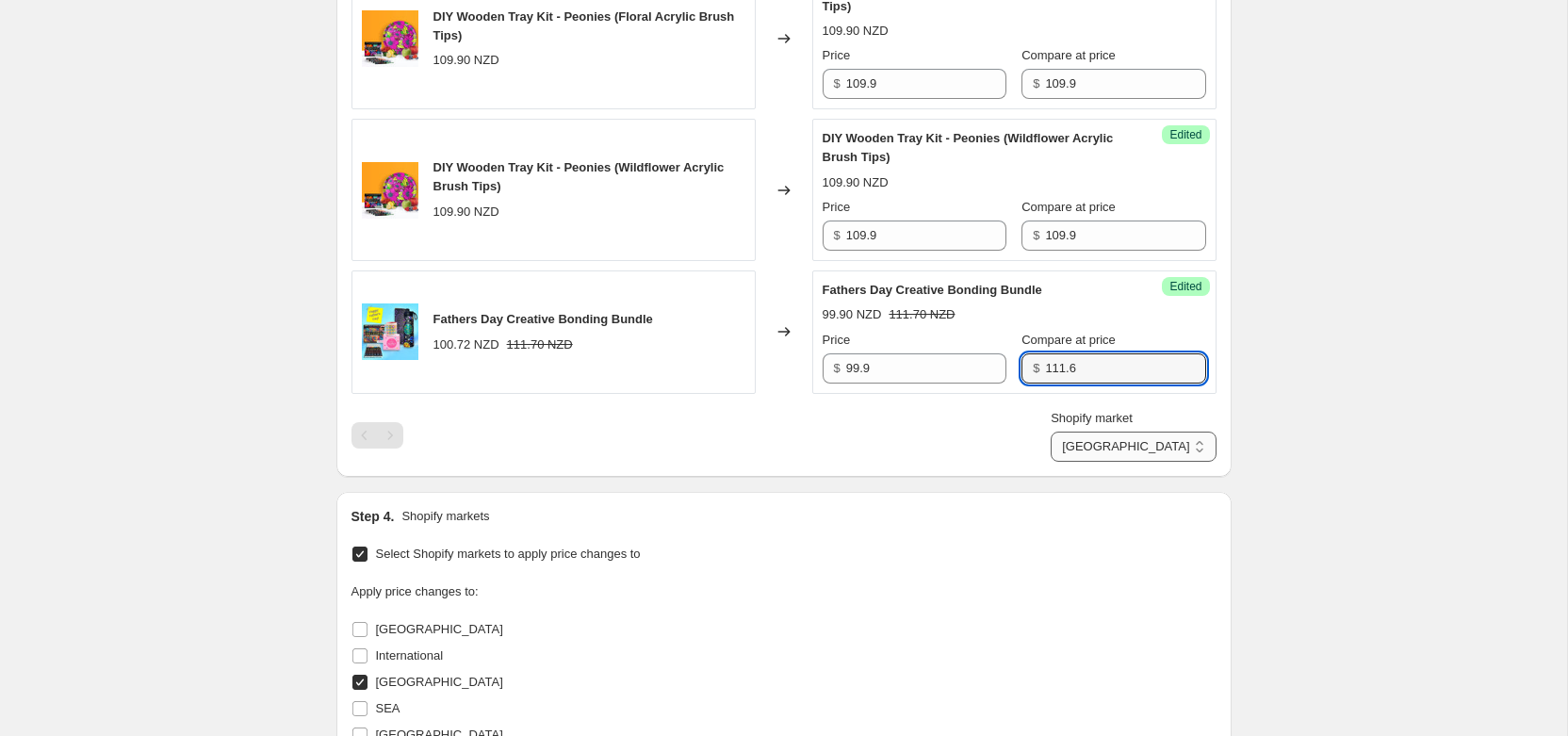
type input "111.6"
click at [1161, 446] on select "New Zealand USA United Kingdom" at bounding box center [1133, 446] width 164 height 31
select select "18472075482"
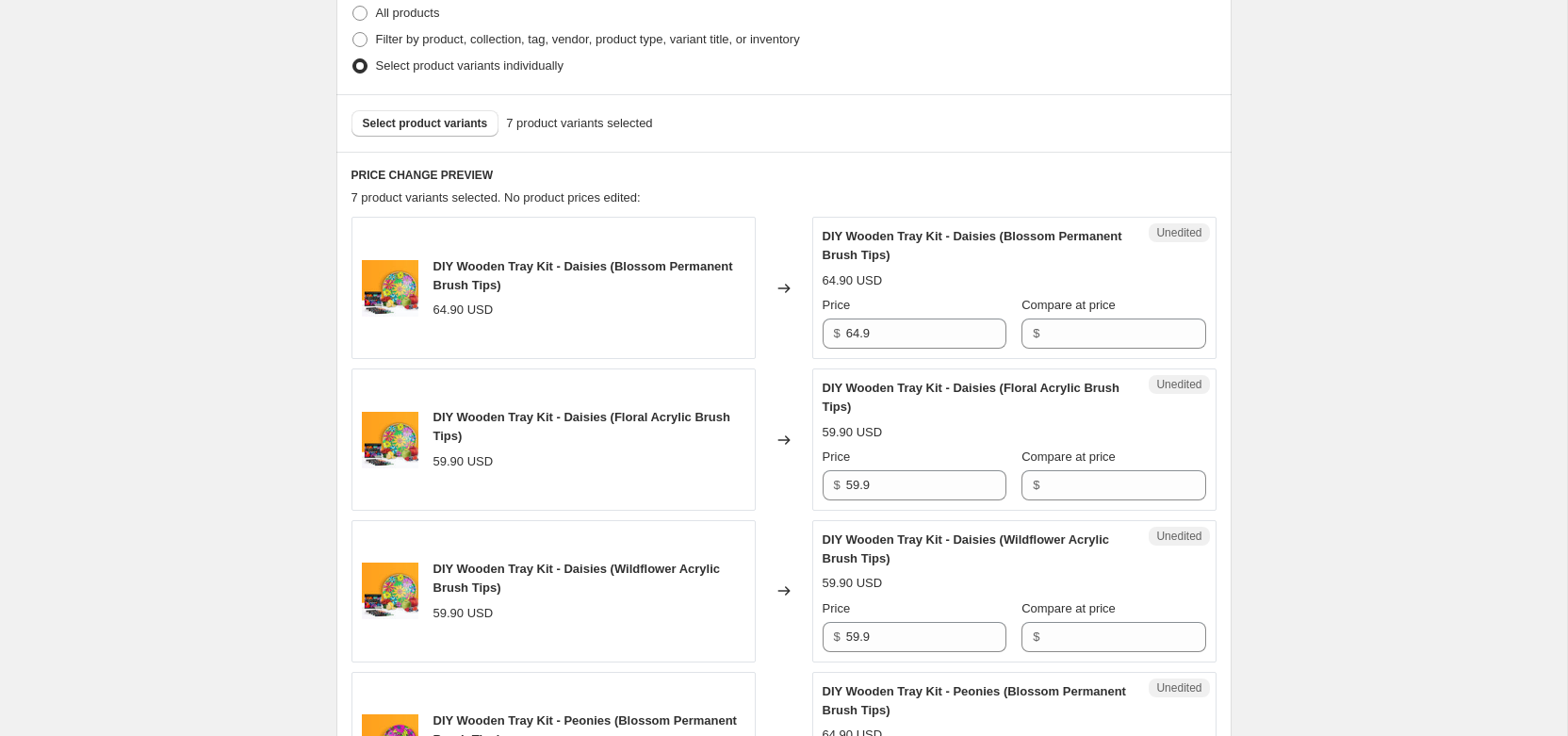
scroll to position [468, 0]
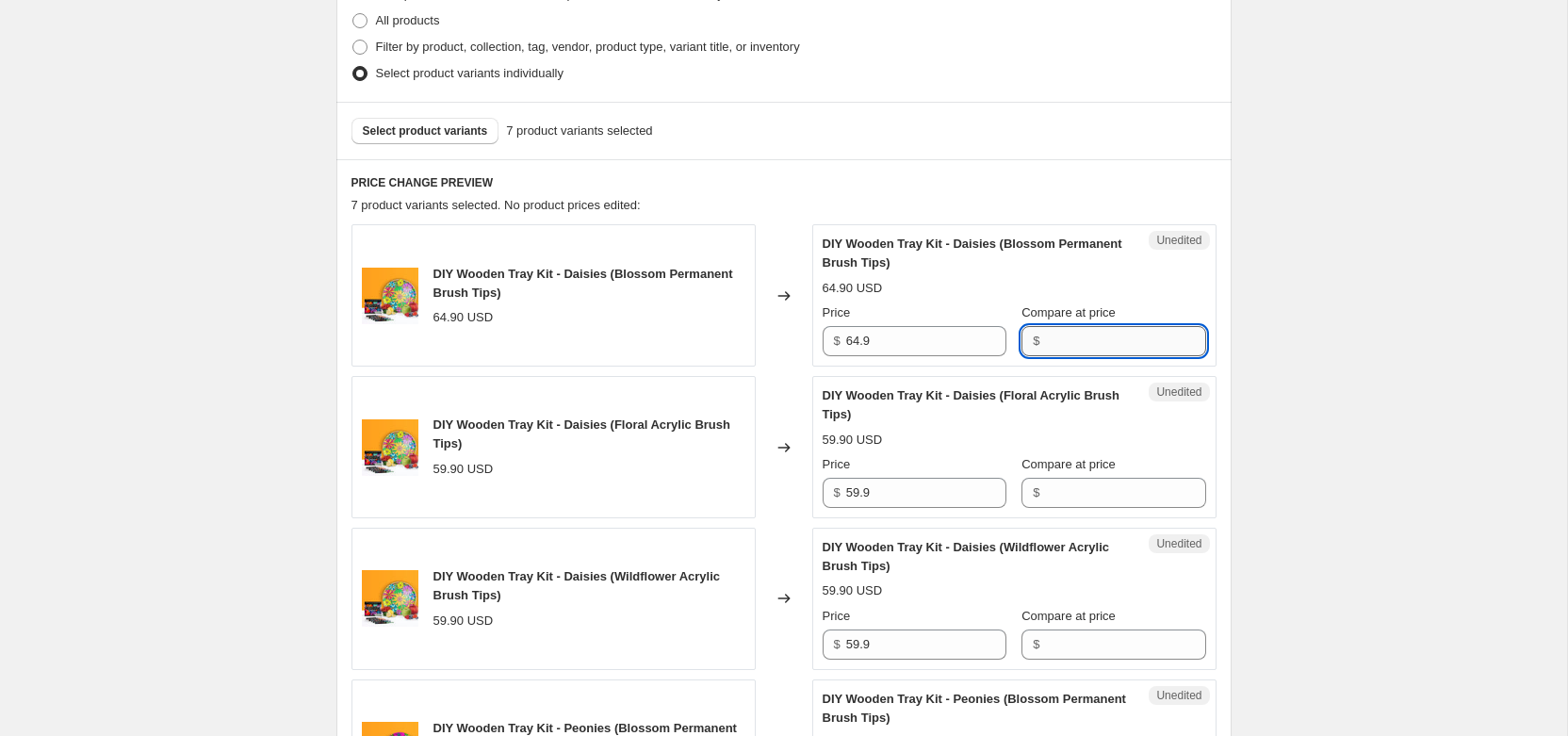
click at [1079, 345] on input "Compare at price" at bounding box center [1125, 341] width 161 height 31
type input "9"
type input "5"
type input "69.9"
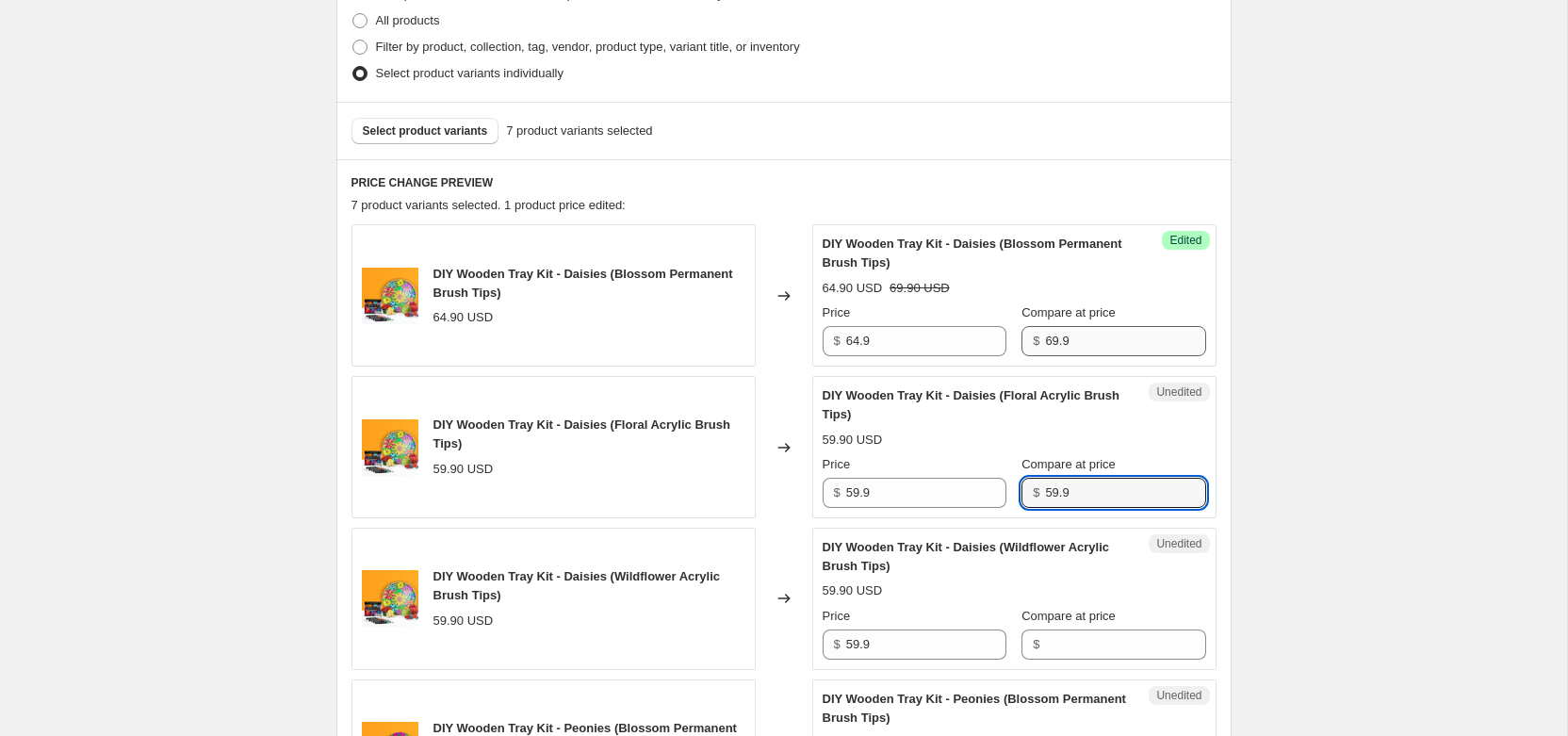
type input "59.9"
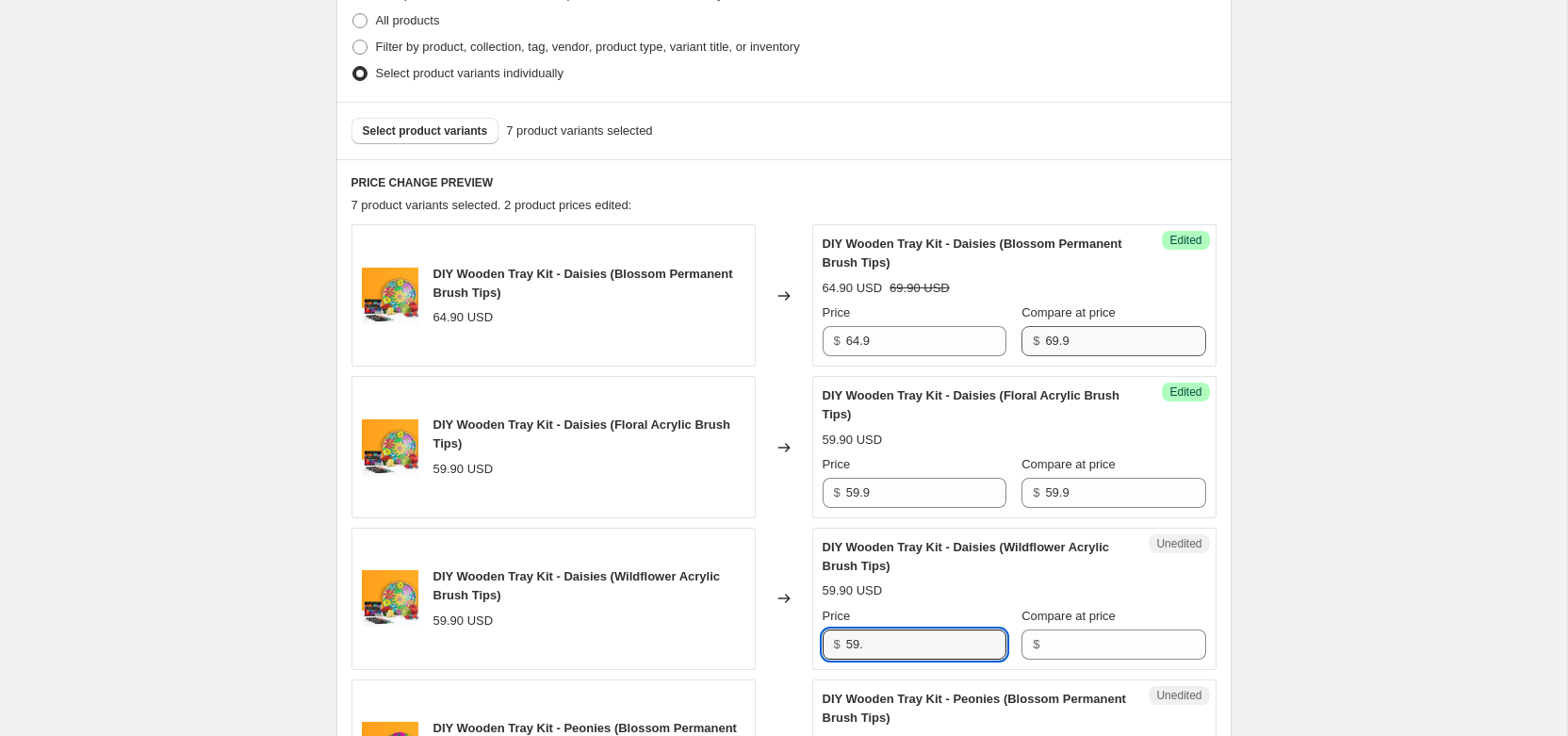
type input "59.9"
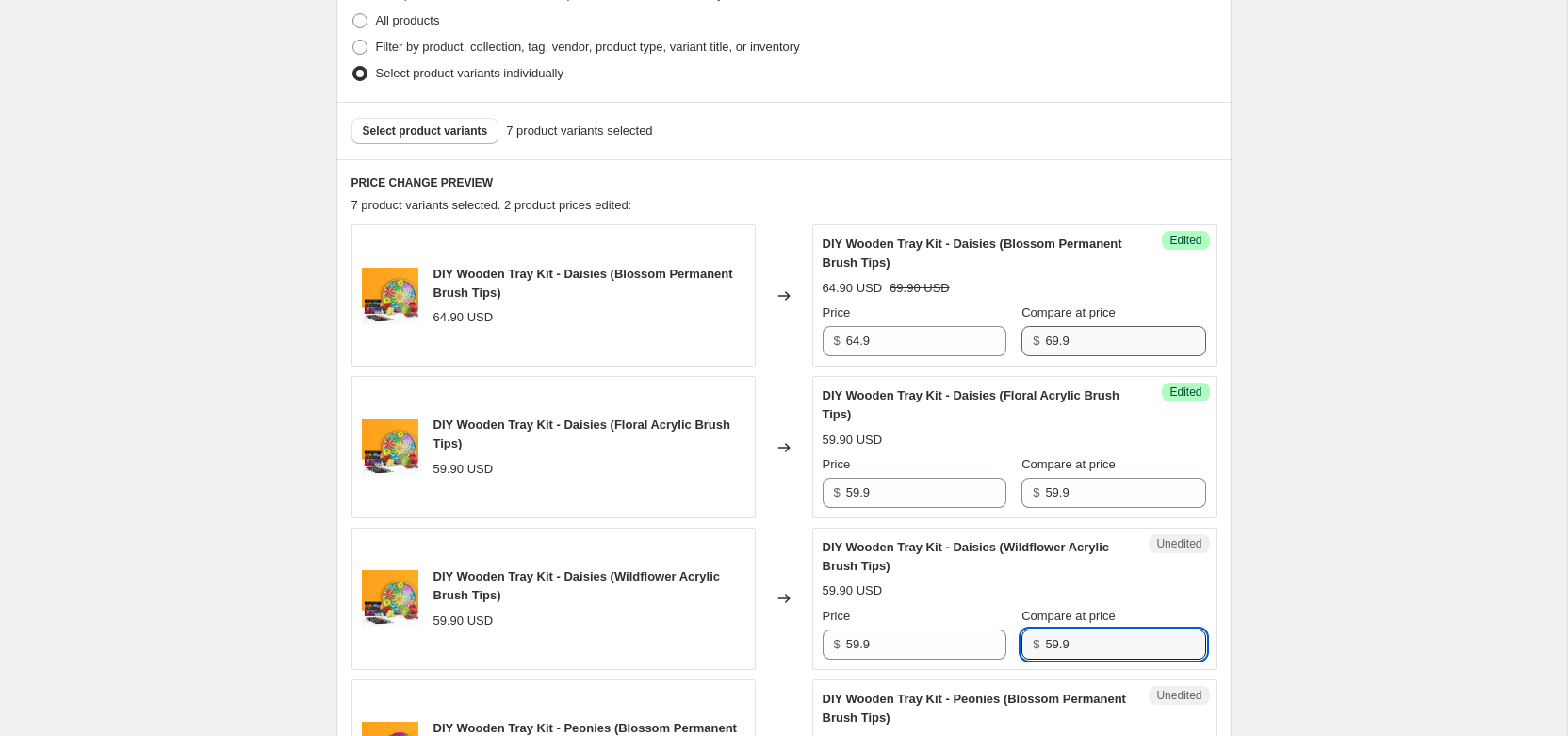
type input "59.9"
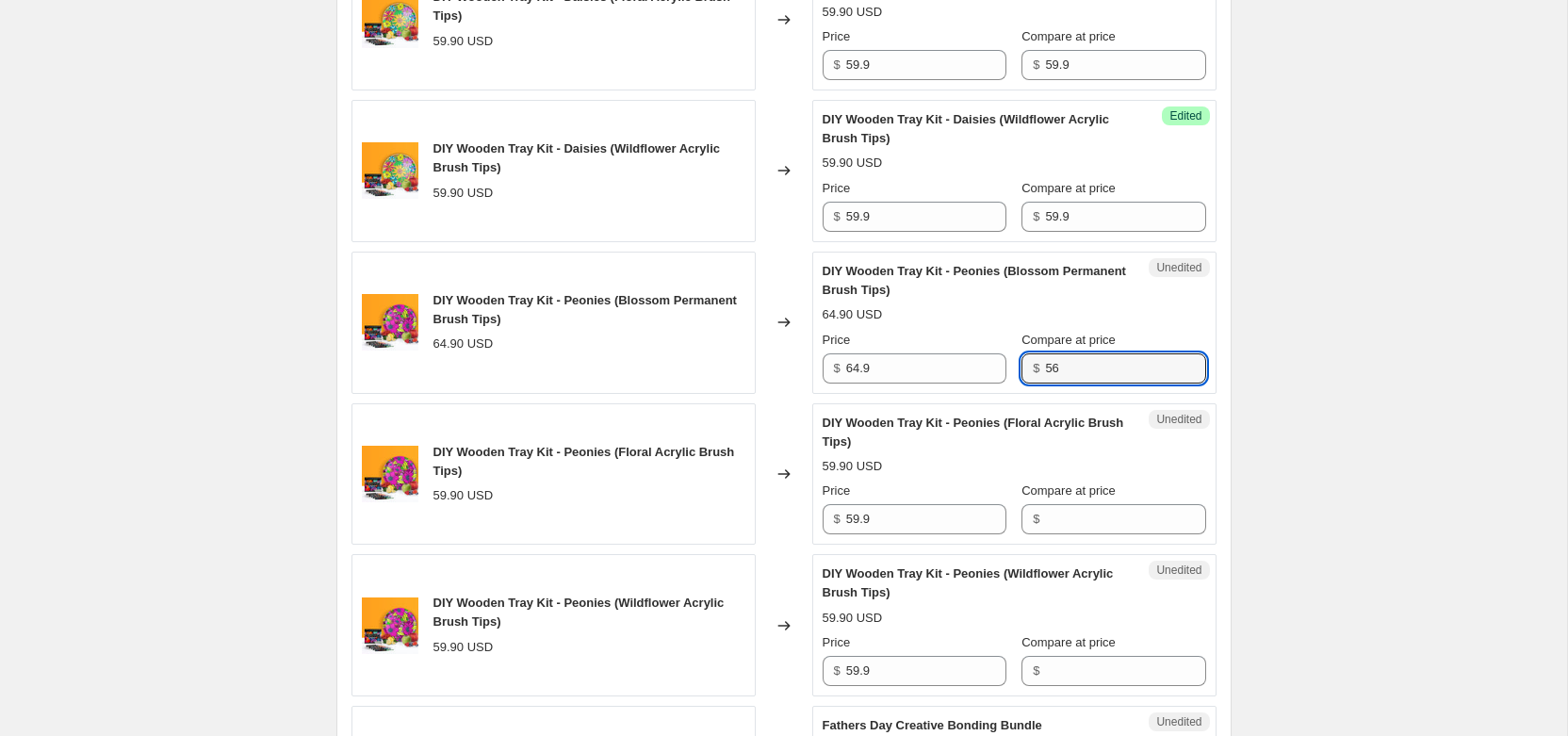
type input "5"
type input "69.9"
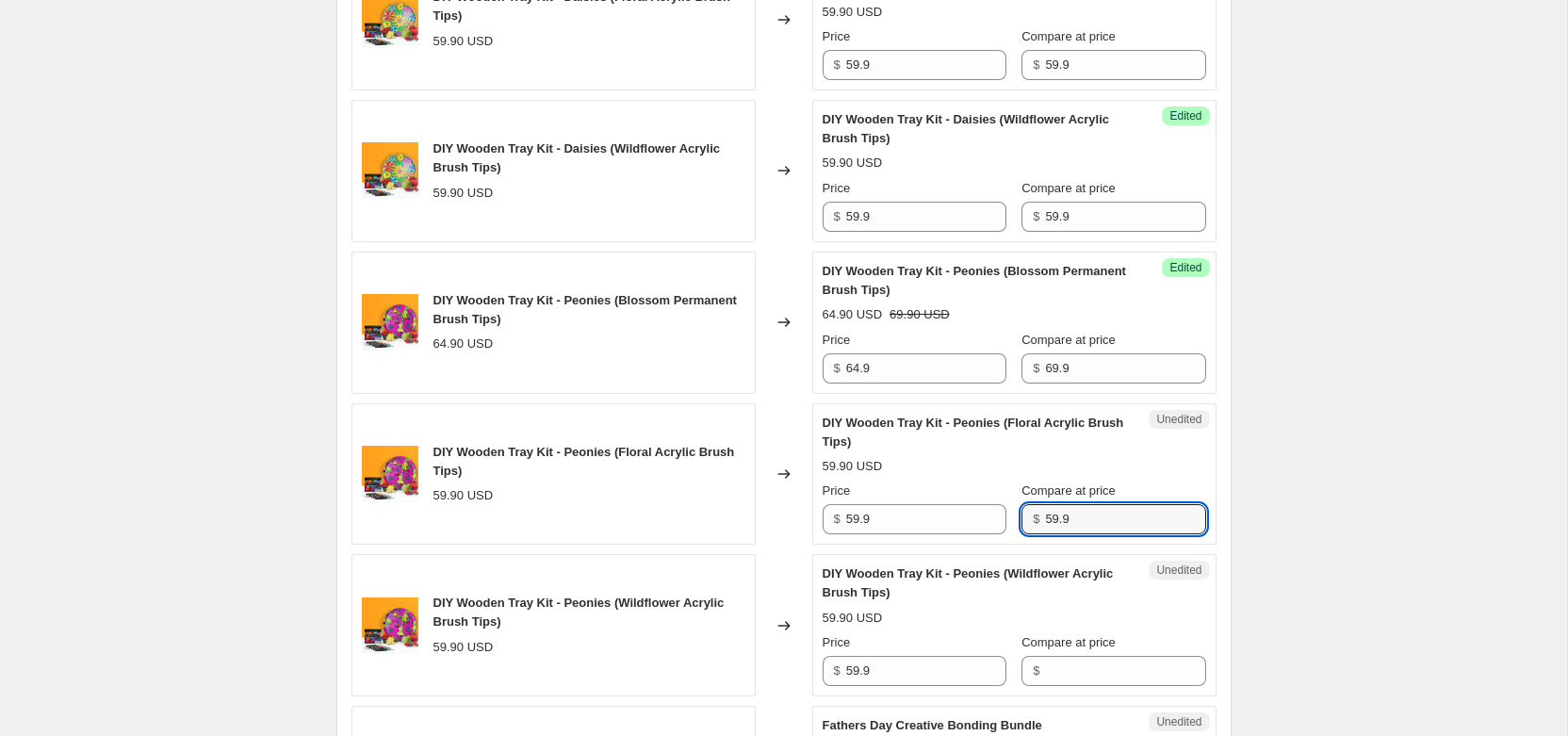
type input "59.9"
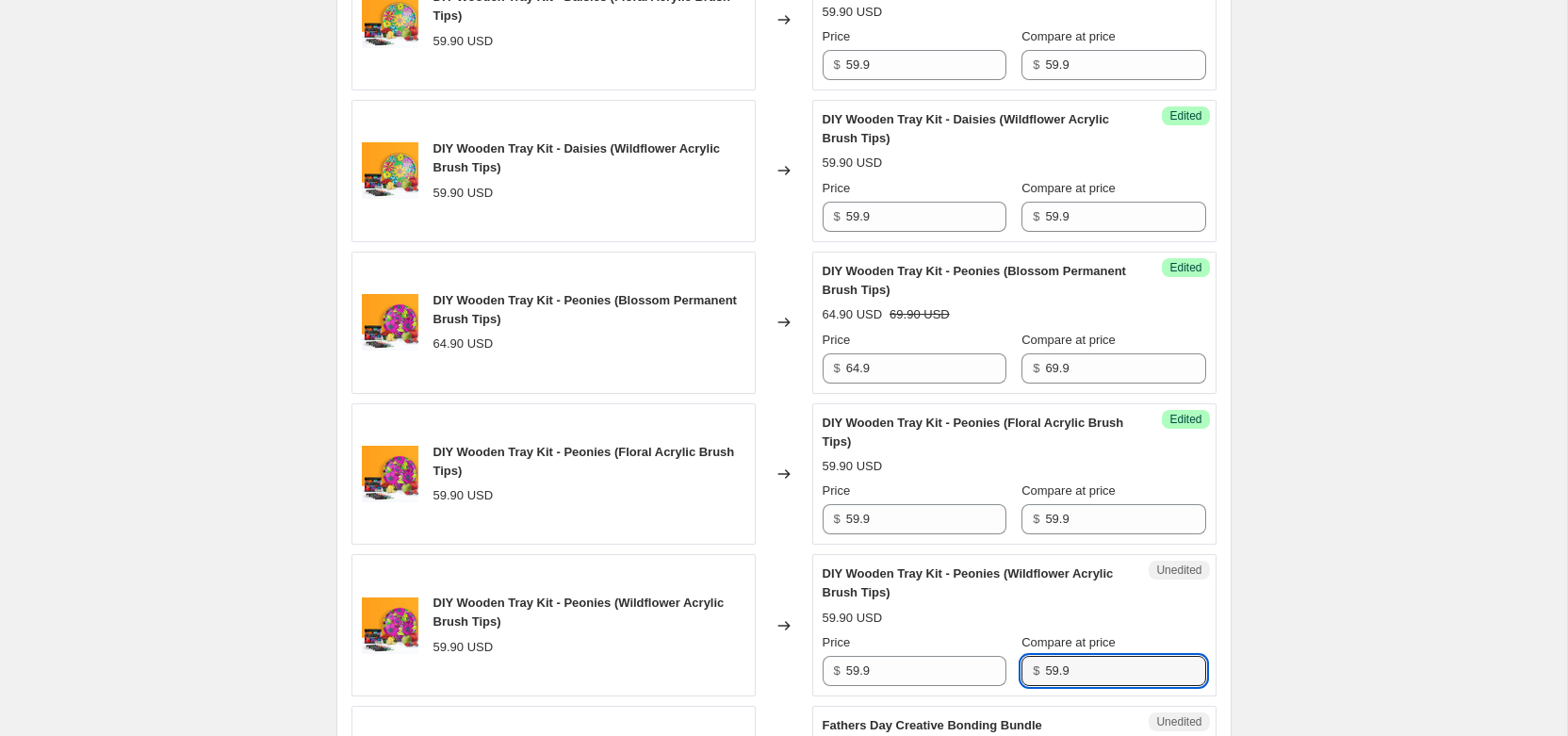
type input "59.9"
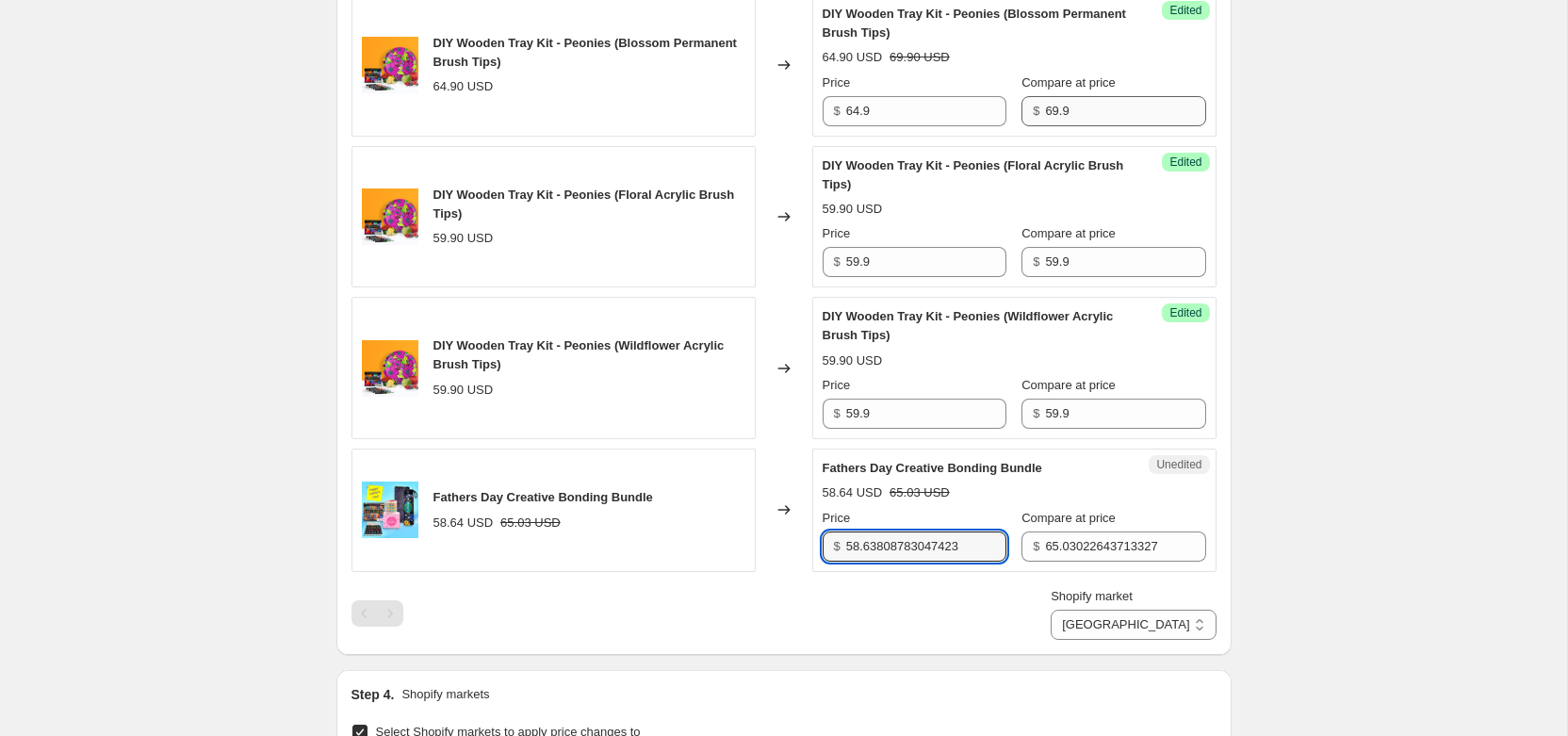
scroll to position [1167, 0]
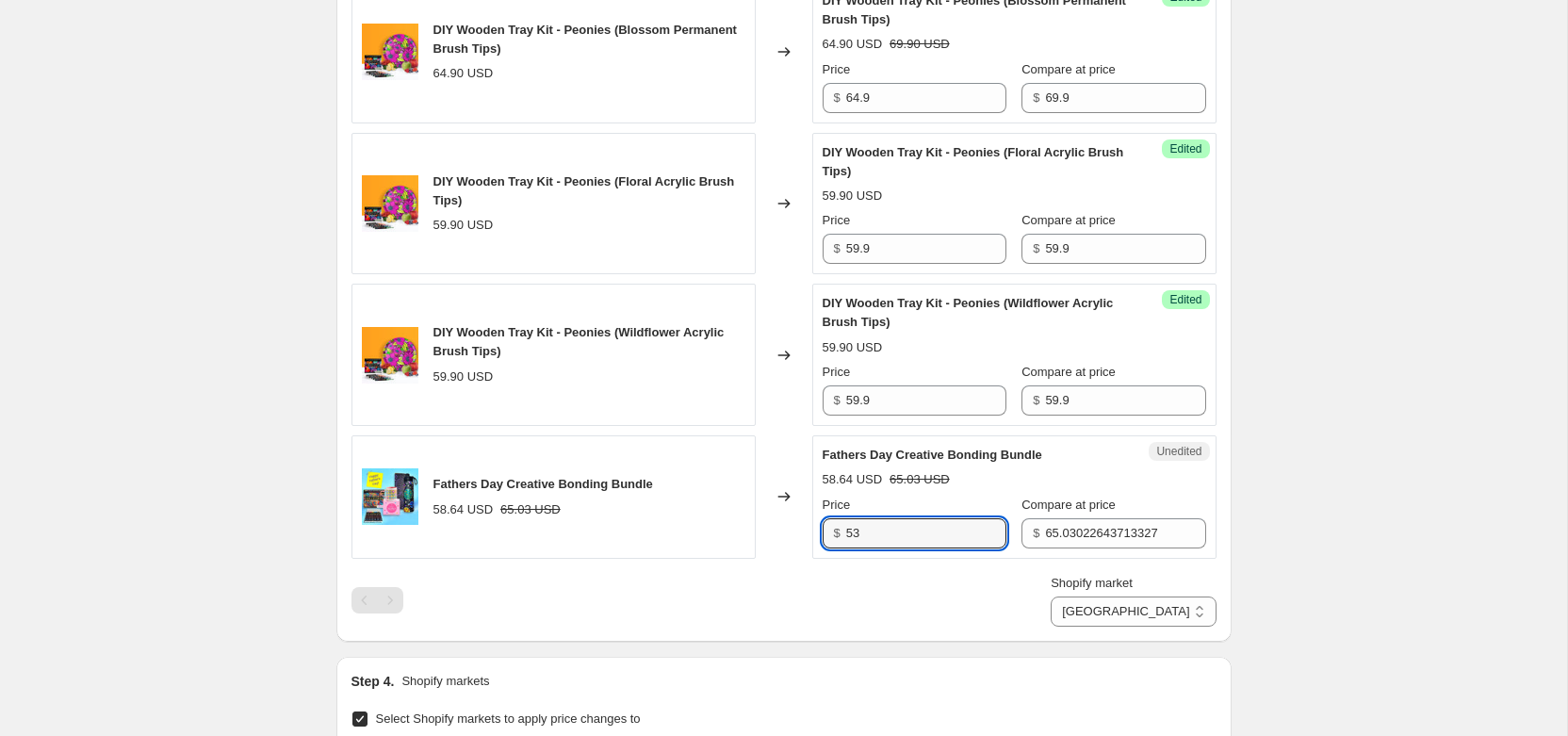
type input "5"
type input "64.9"
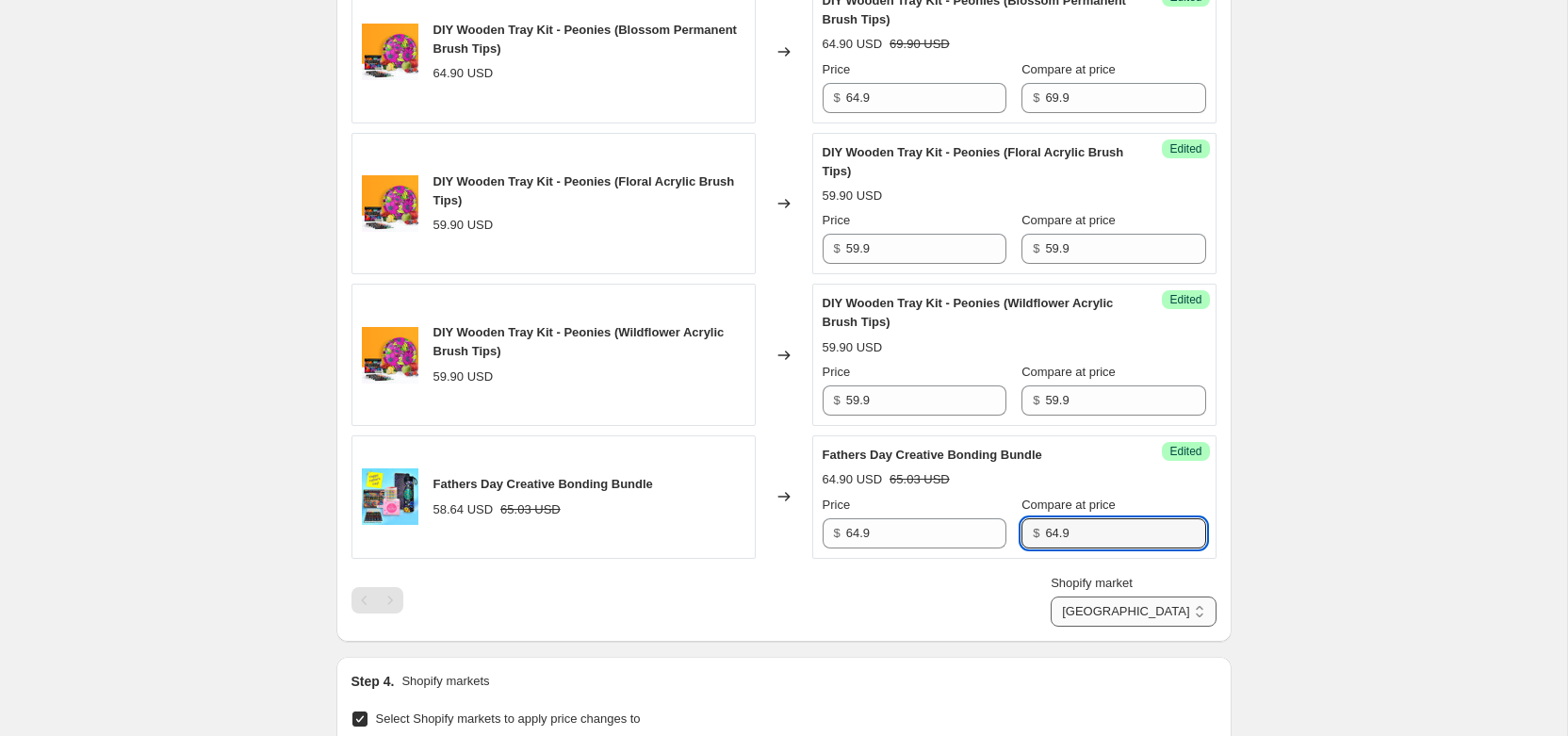
type input "64.9"
click at [1202, 619] on select "New Zealand USA United Kingdom" at bounding box center [1133, 612] width 164 height 31
select select "28938535130"
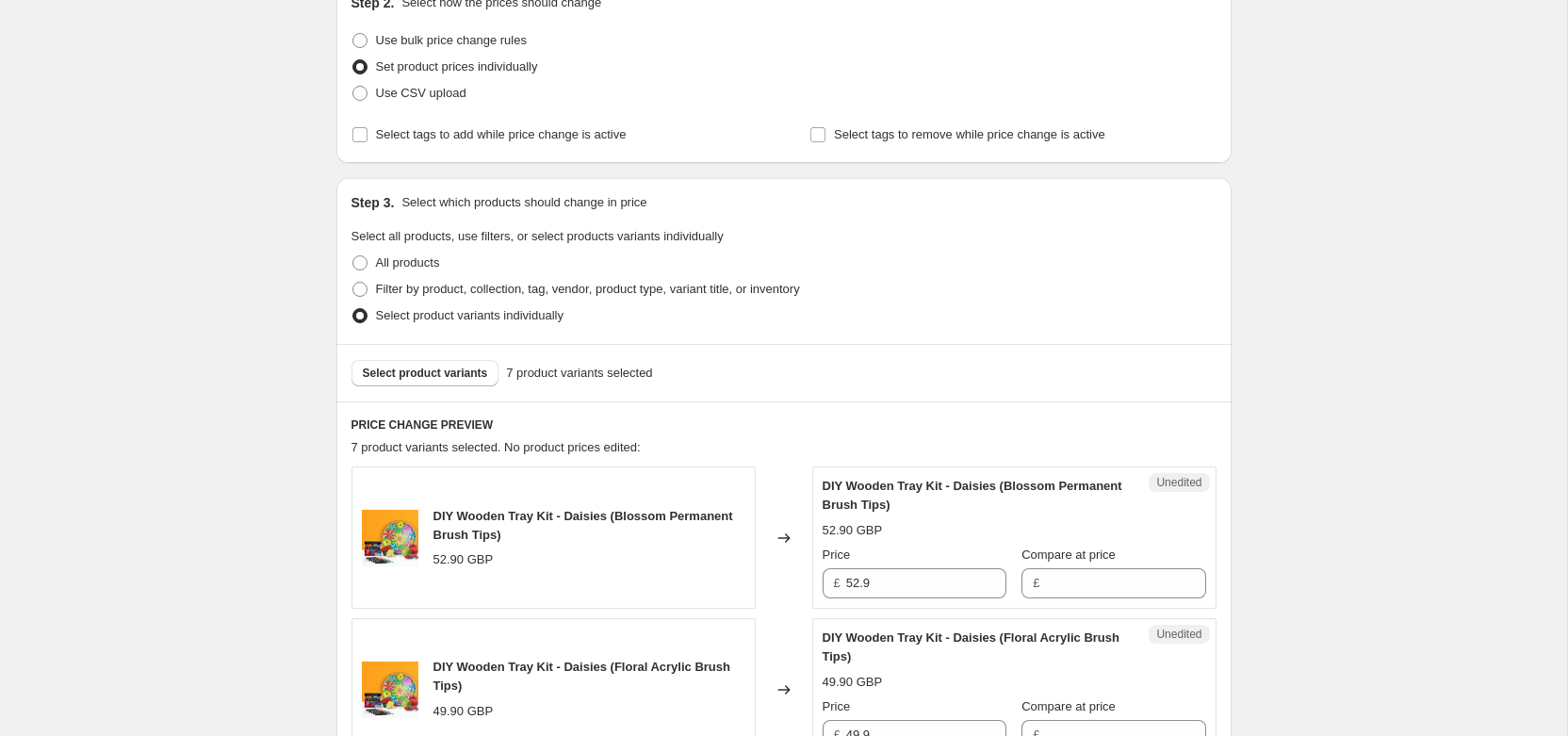
scroll to position [278, 0]
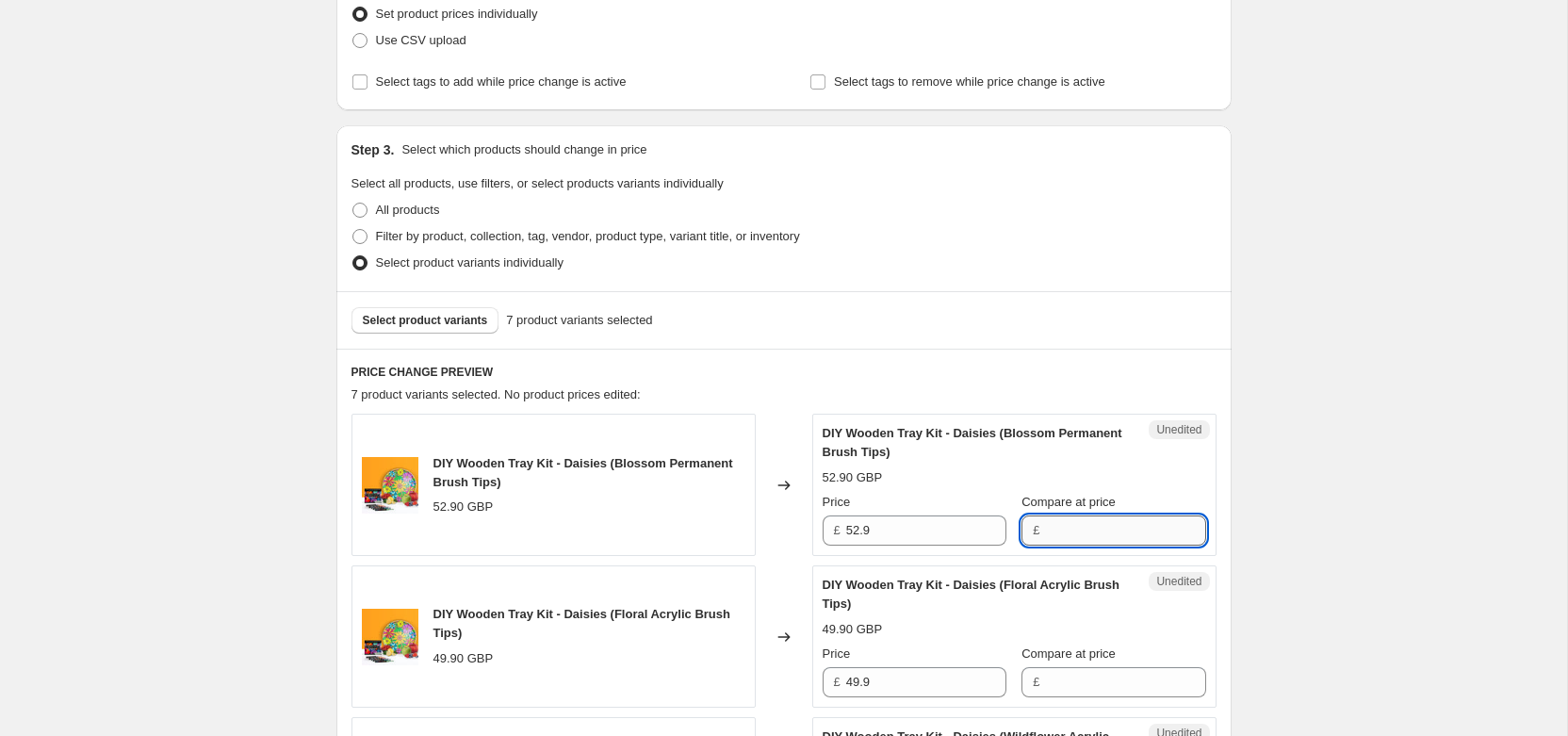
click at [1059, 523] on input "Compare at price" at bounding box center [1125, 530] width 161 height 31
type input "52.9"
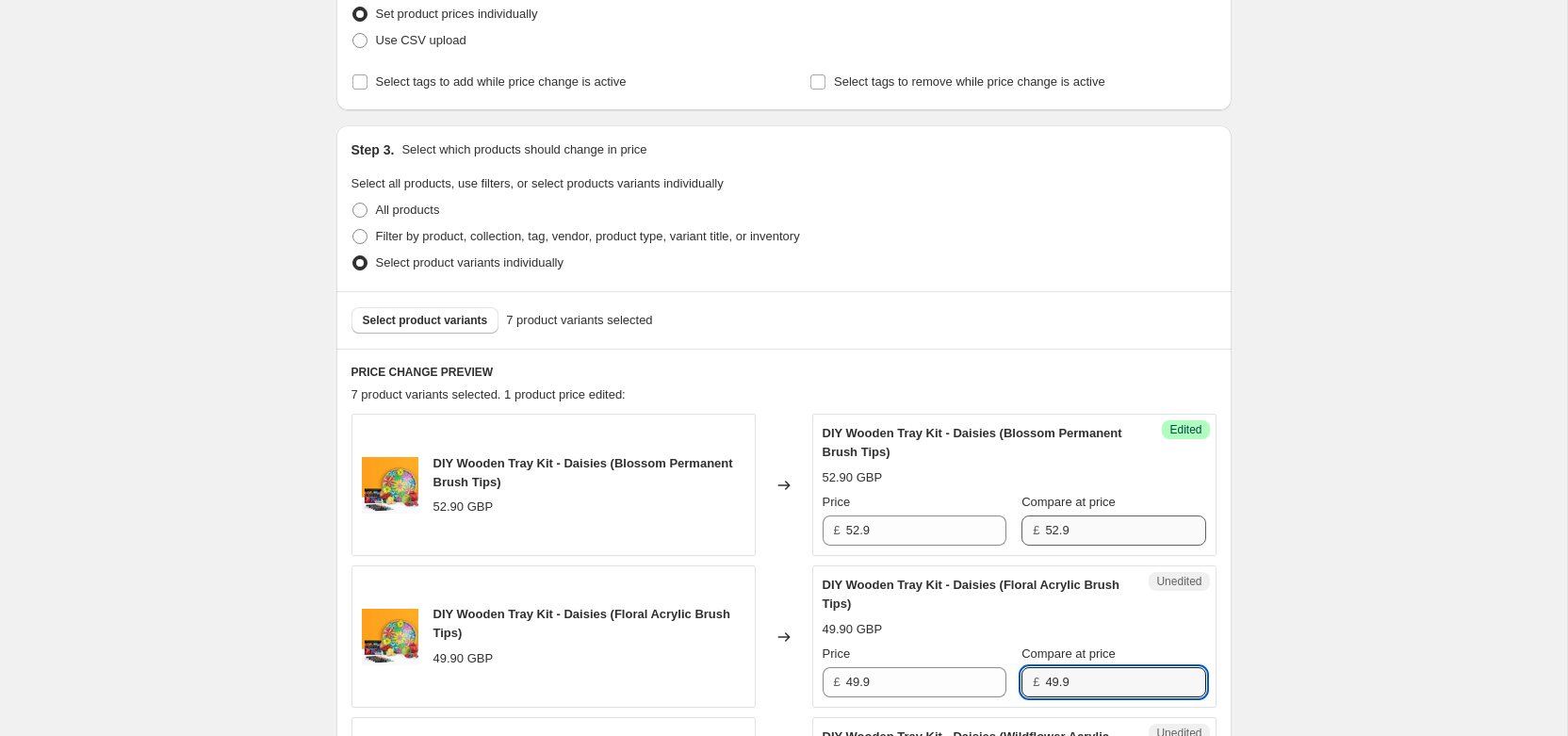
type input "49.9"
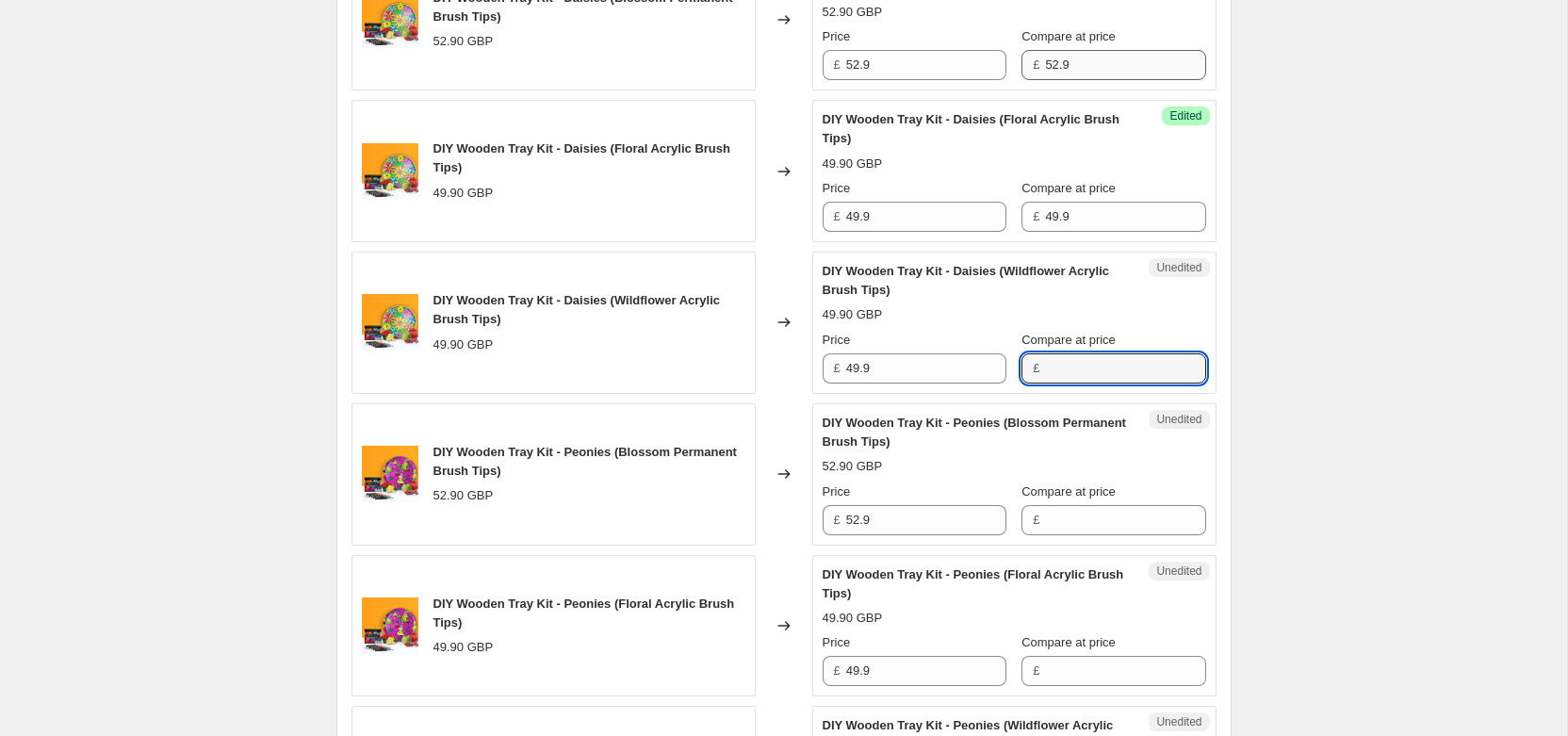
type input "5"
type input "49.9"
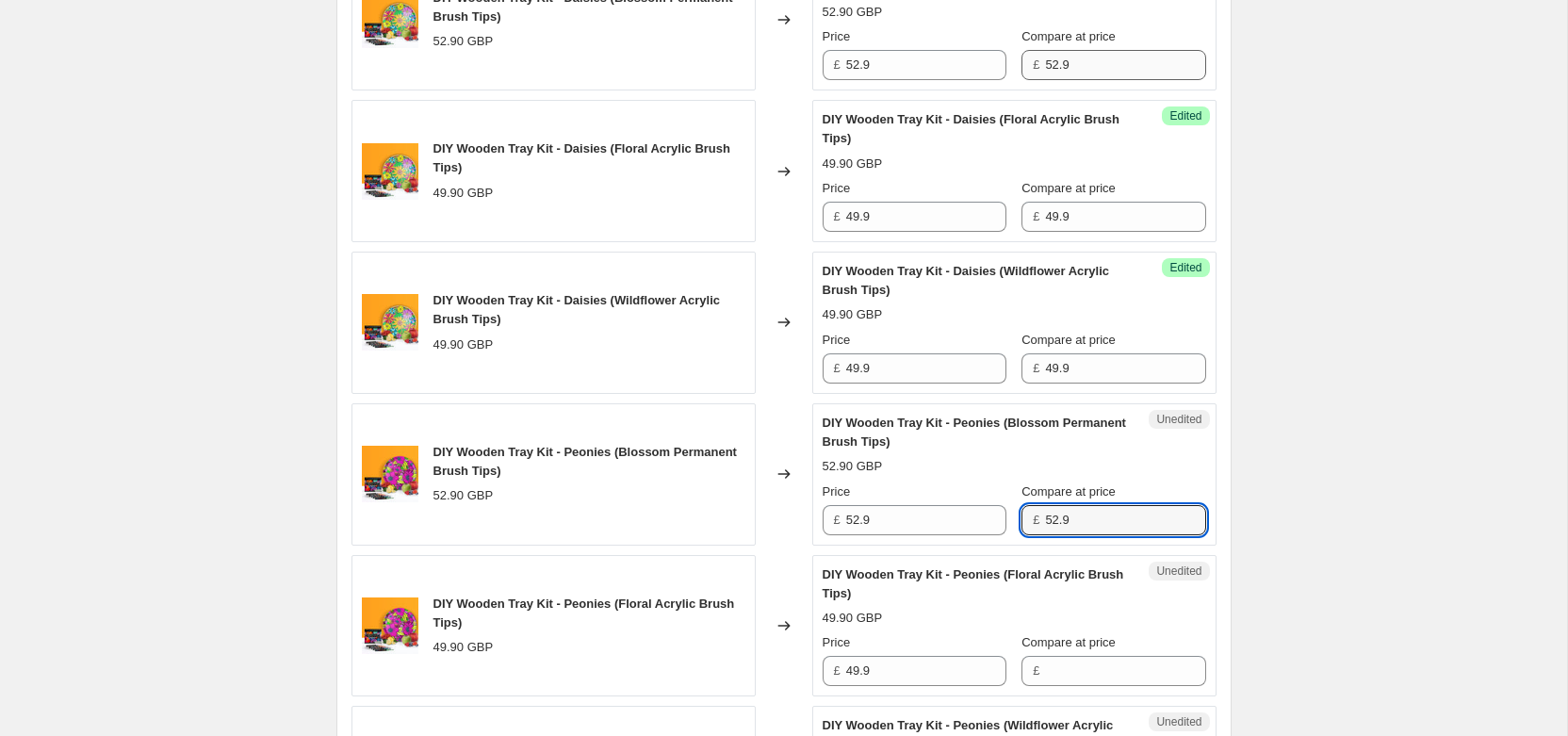
type input "52.9"
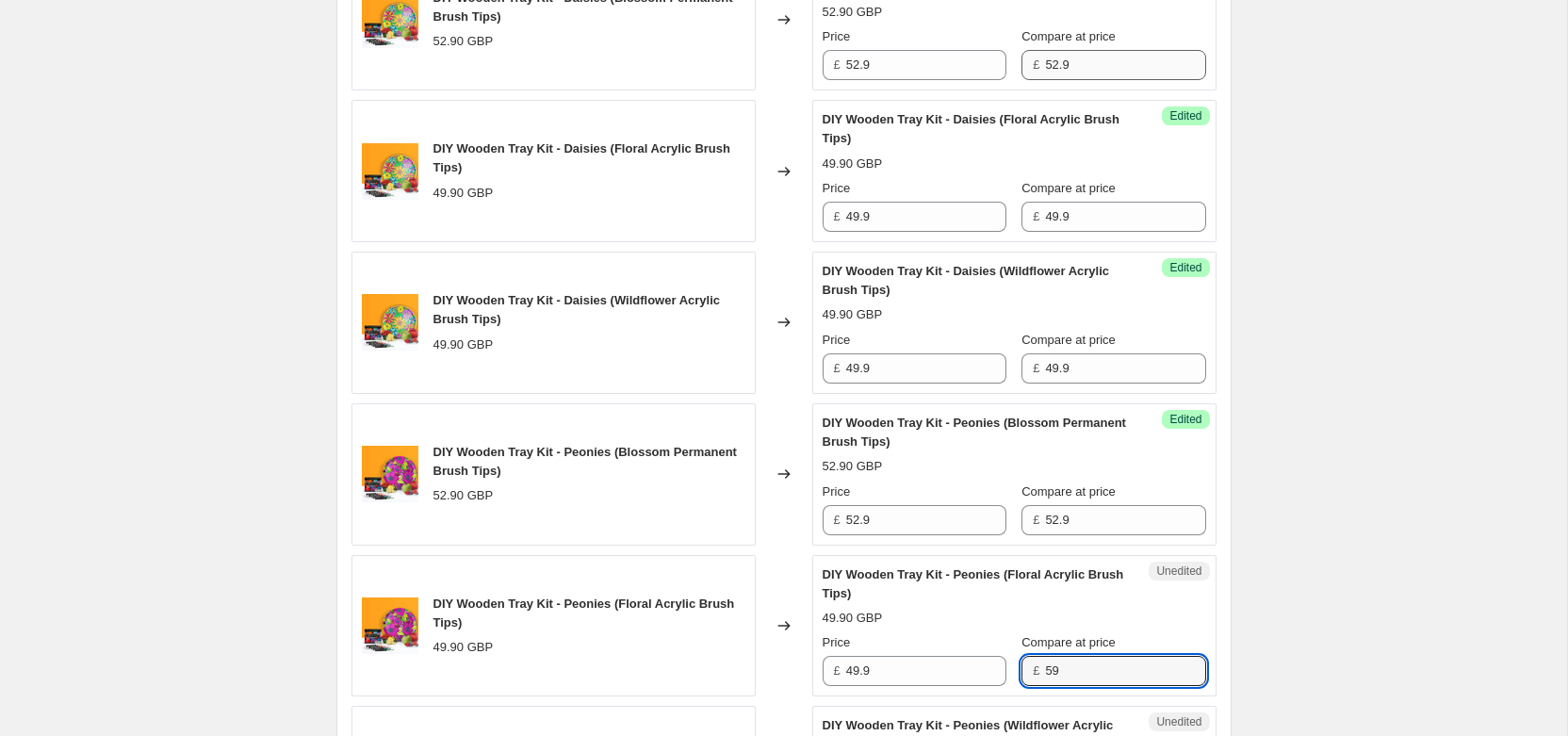
type input "5"
type input "49.9"
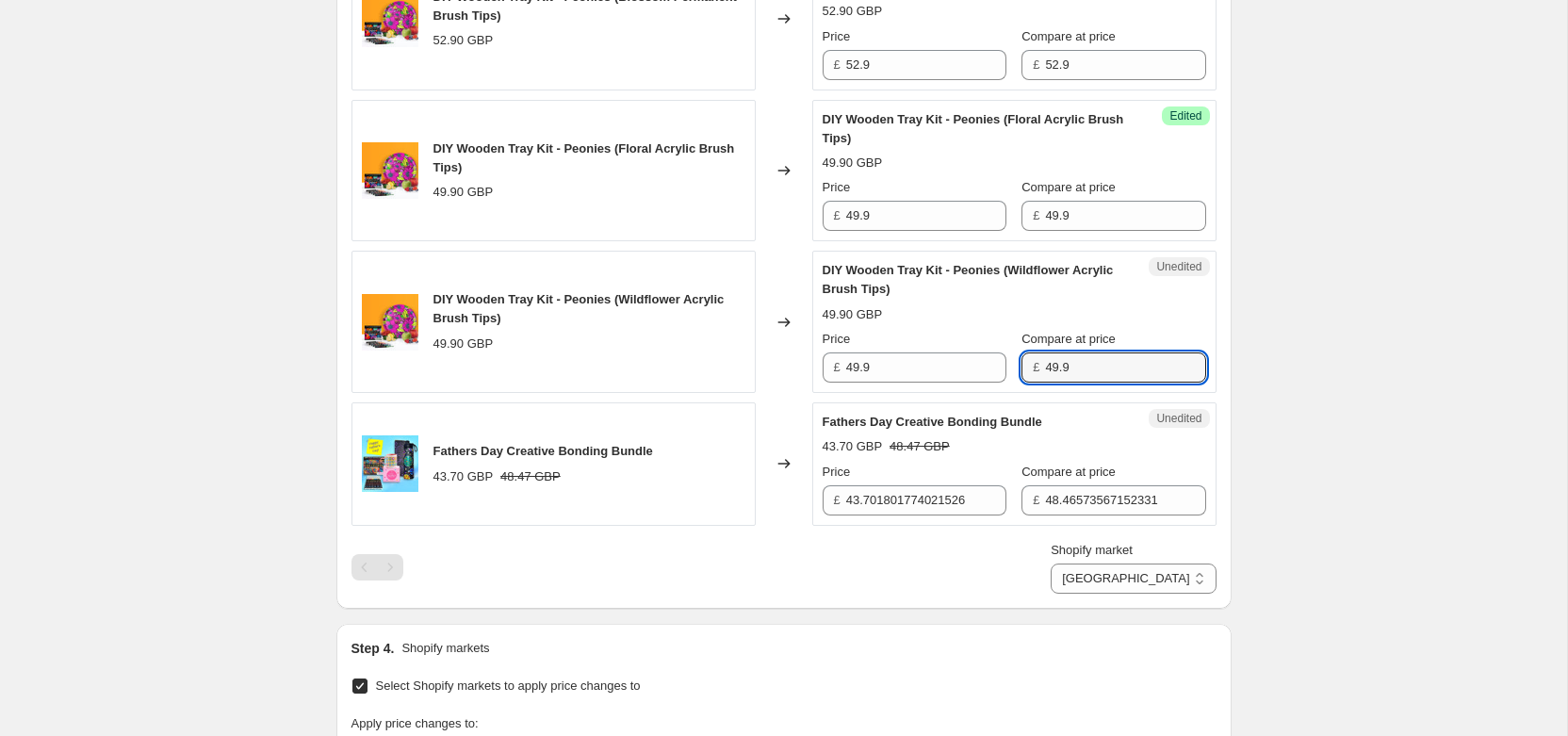
type input "49.9"
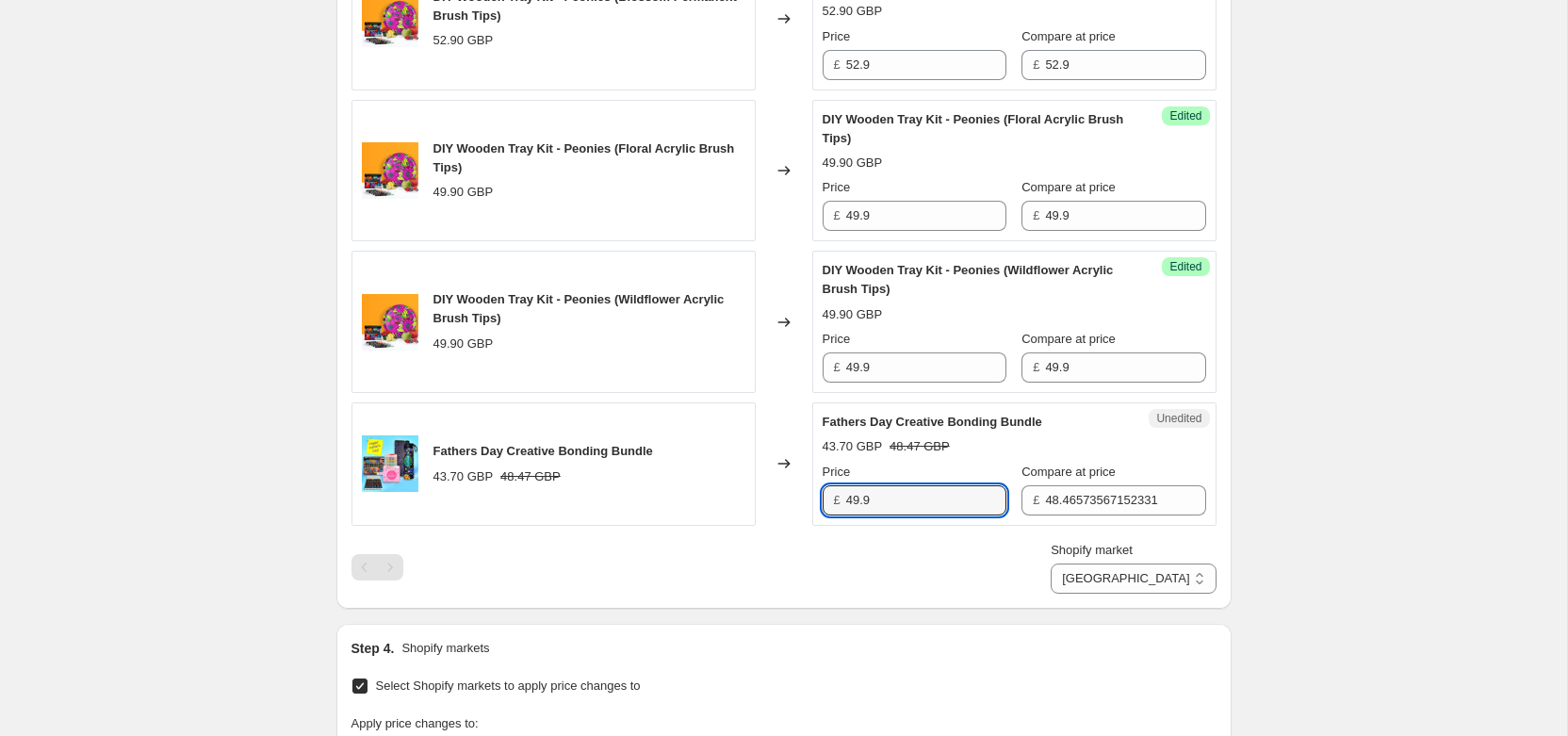
type input "49.9"
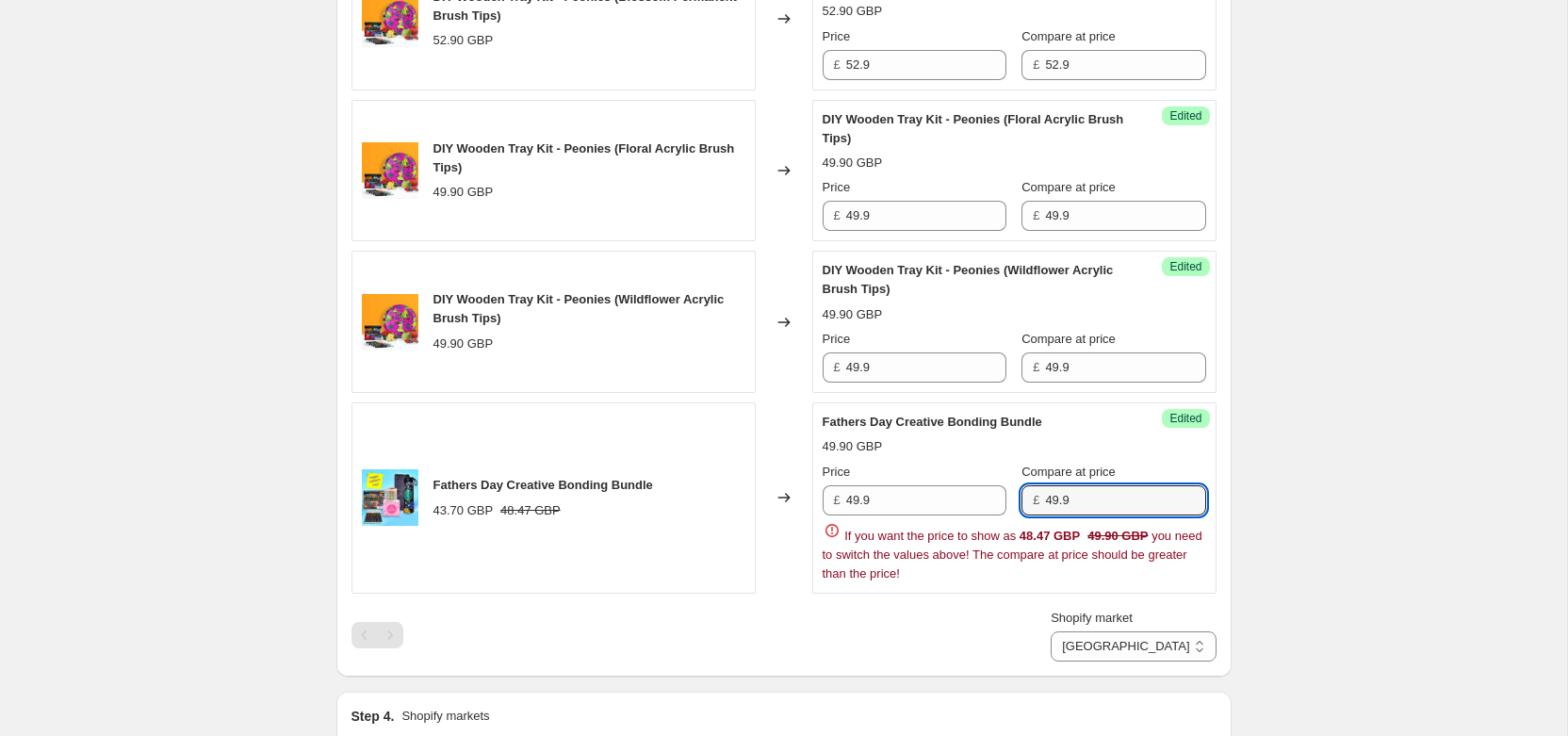
type input "49.9"
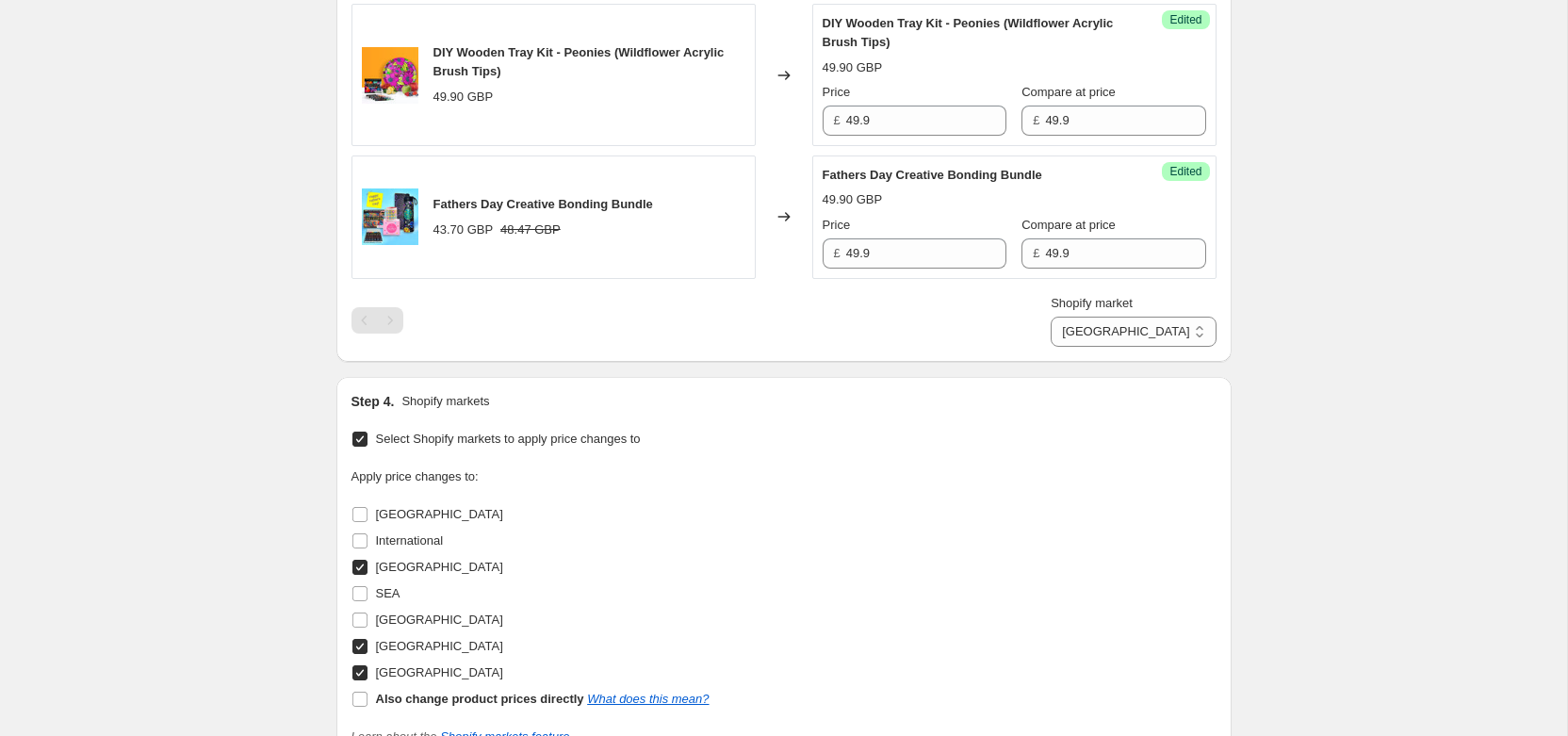
scroll to position [1765, 0]
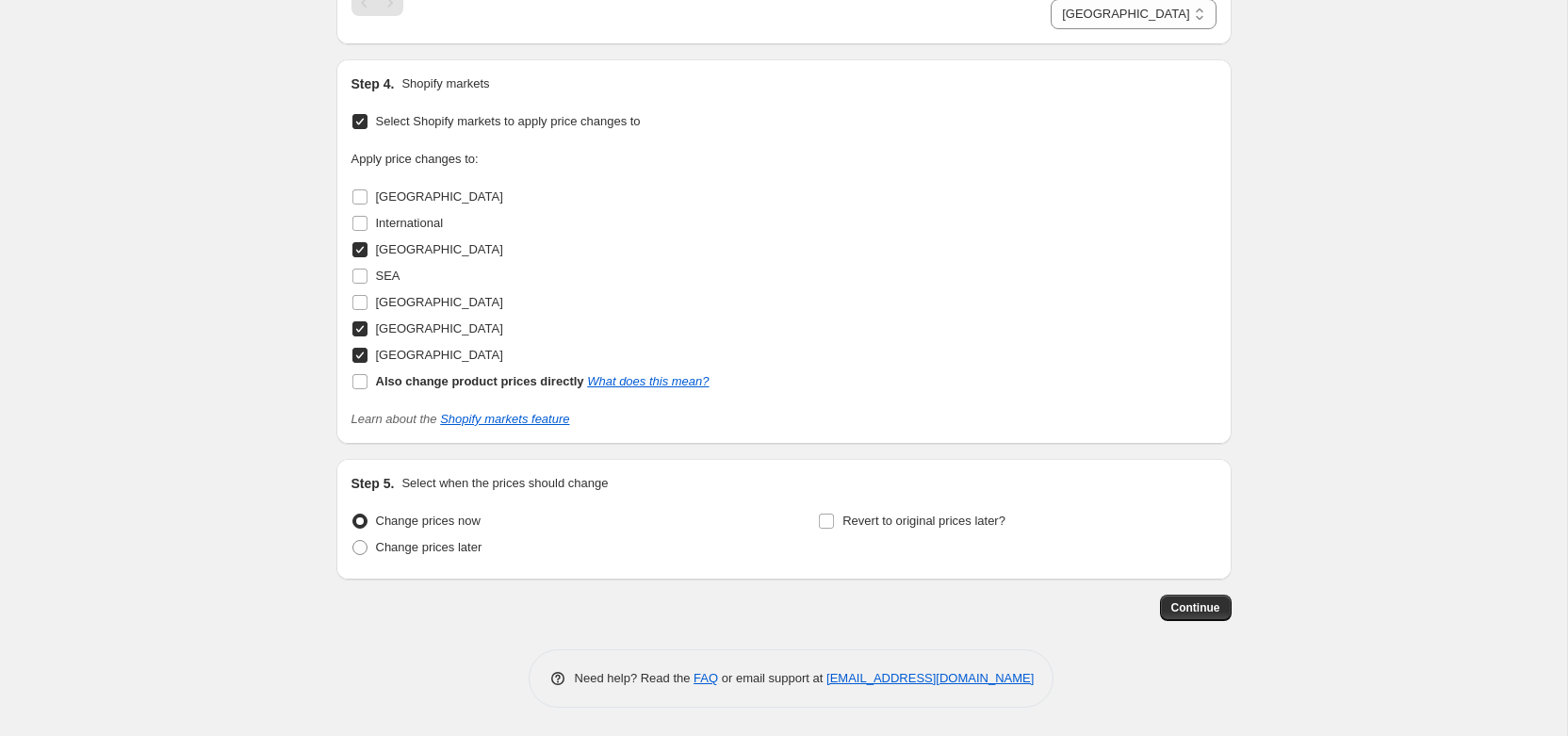
click at [1173, 601] on span "Continue" at bounding box center [1197, 608] width 49 height 15
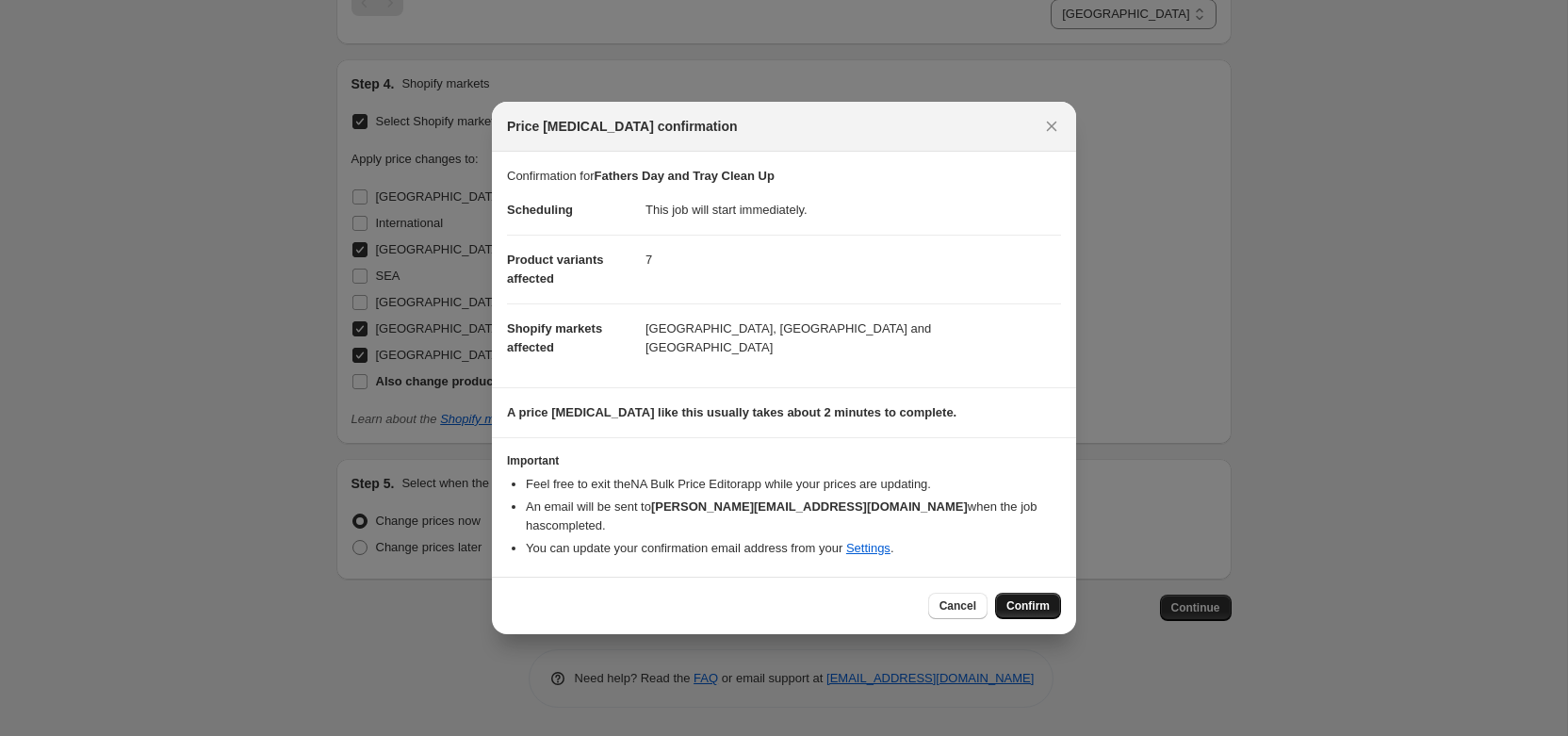
click at [1019, 599] on span "Confirm" at bounding box center [1028, 606] width 43 height 15
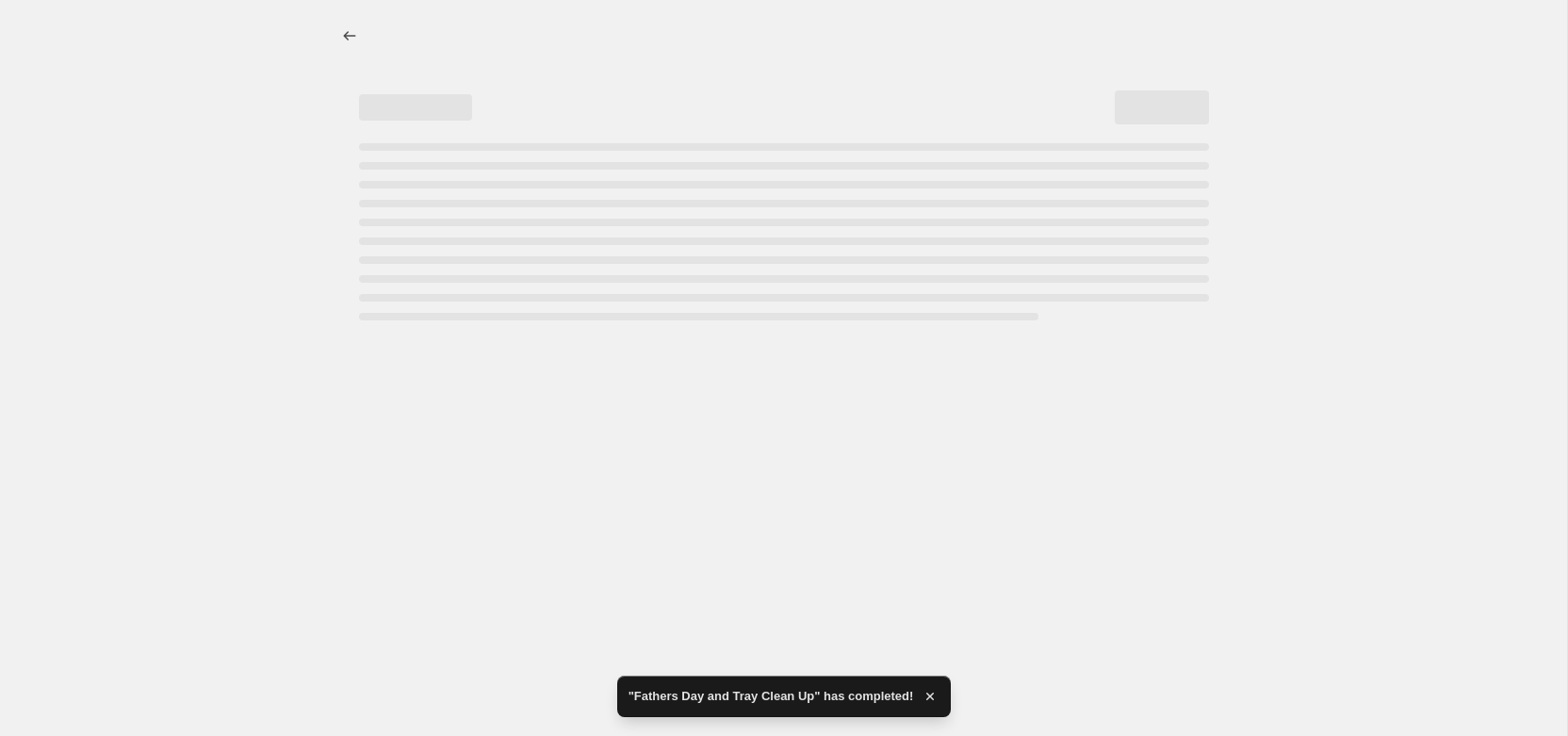
select select "28938535130"
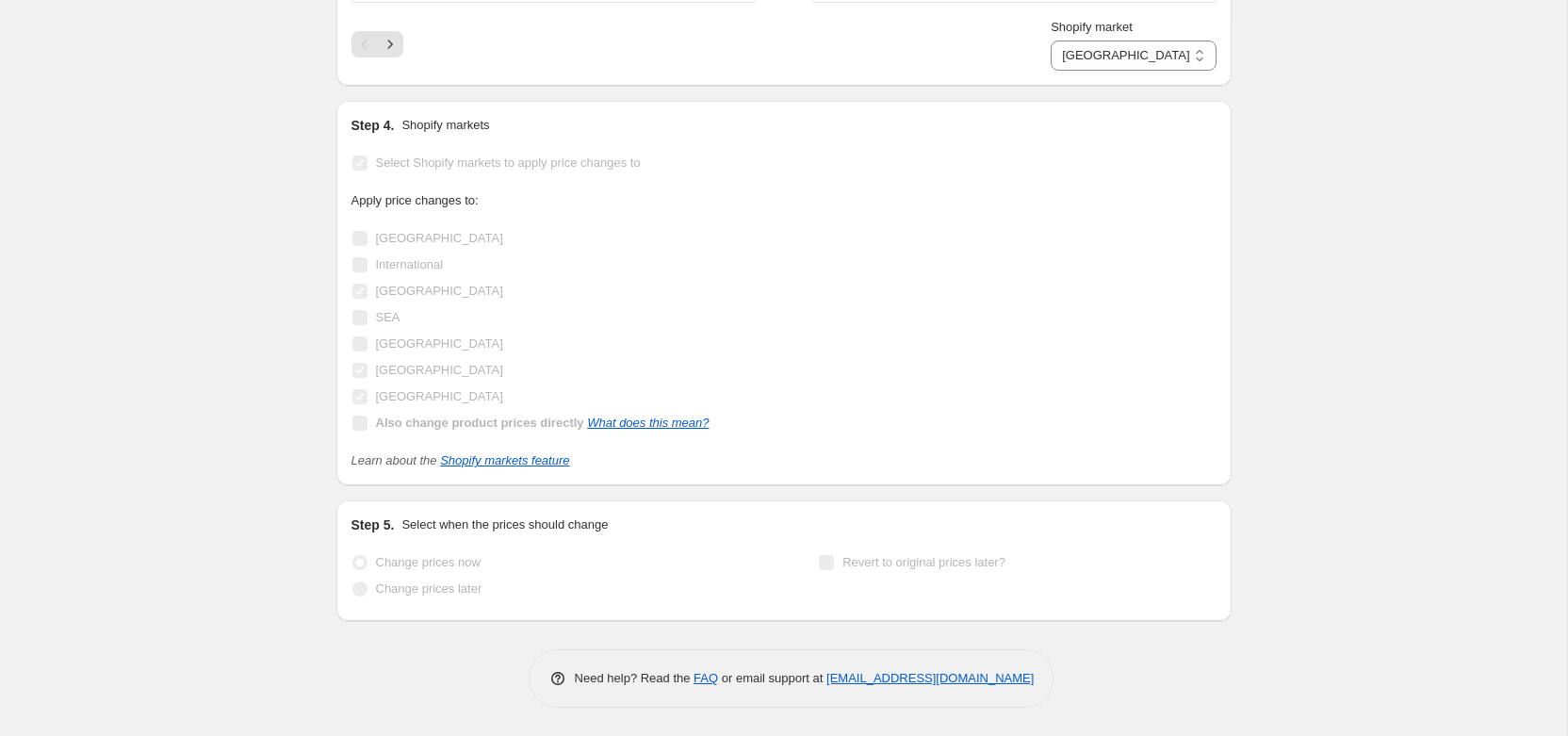
scroll to position [0, 0]
